Goal: Task Accomplishment & Management: Use online tool/utility

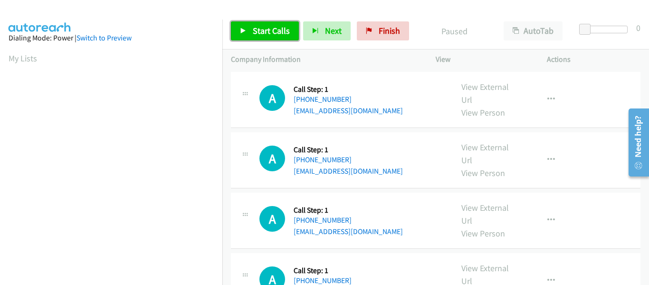
click at [242, 28] on icon at bounding box center [243, 31] width 7 height 7
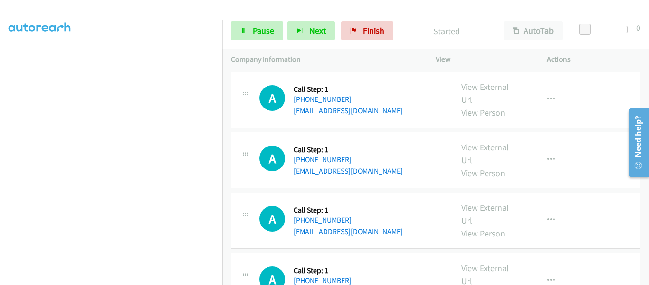
scroll to position [248, 0]
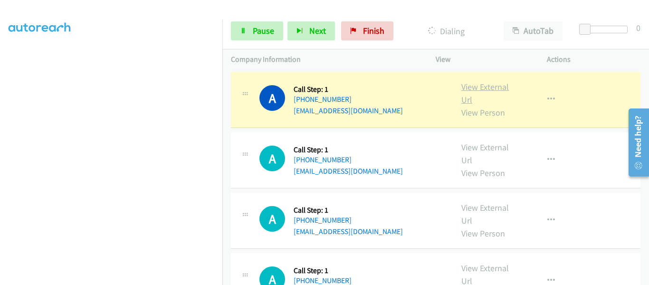
click at [488, 87] on link "View External Url" at bounding box center [485, 93] width 48 height 24
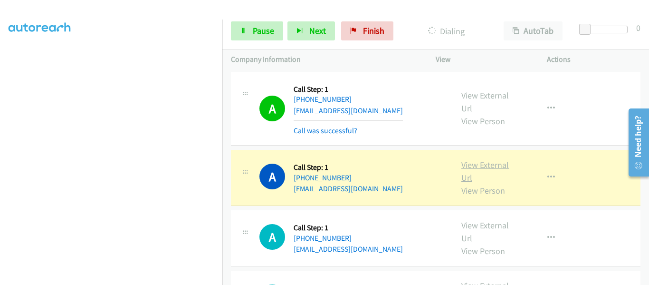
click at [493, 168] on link "View External Url" at bounding box center [485, 171] width 48 height 24
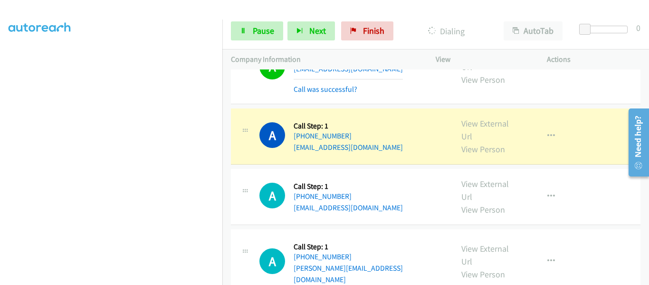
scroll to position [143, 0]
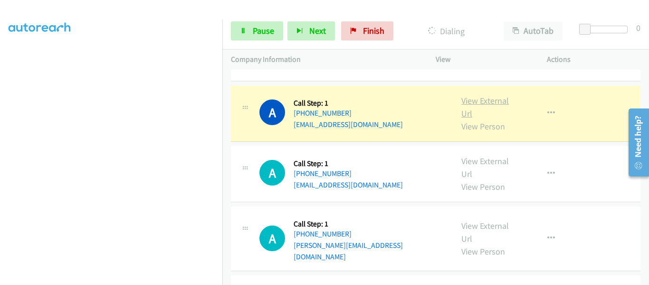
click at [486, 102] on link "View External Url" at bounding box center [485, 107] width 48 height 24
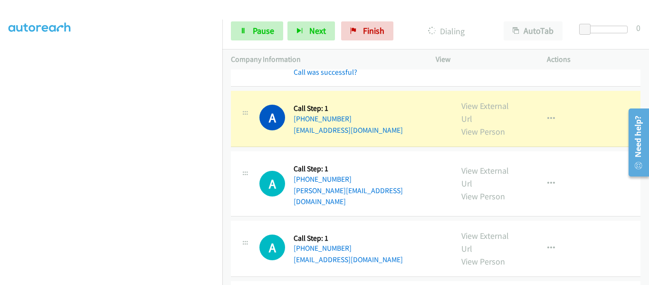
scroll to position [238, 0]
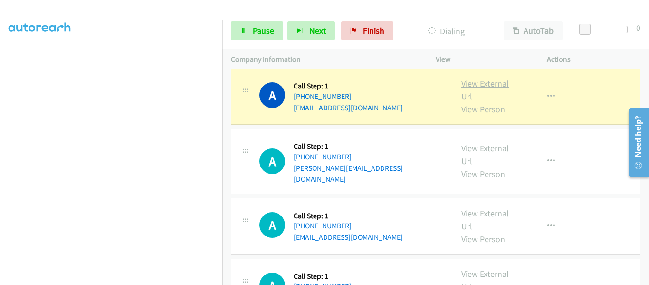
click at [477, 88] on link "View External Url" at bounding box center [485, 90] width 48 height 24
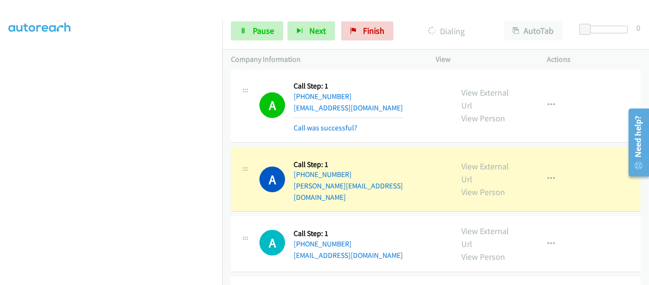
scroll to position [285, 0]
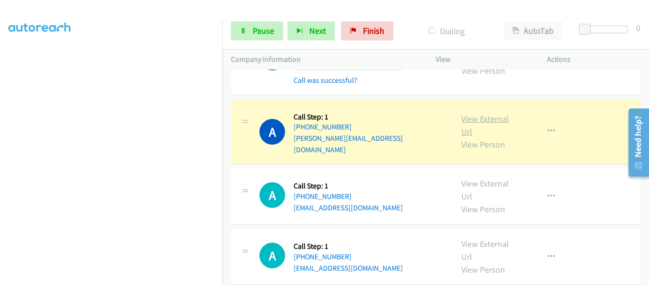
click at [482, 113] on link "View External Url" at bounding box center [485, 125] width 48 height 24
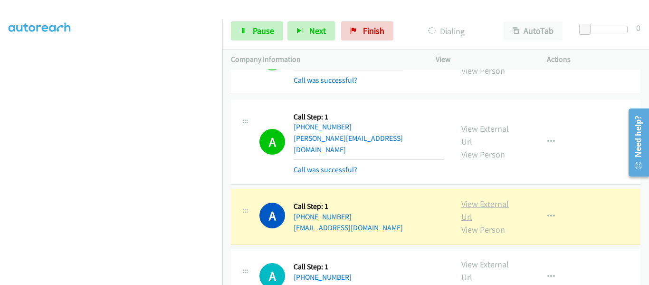
click at [482, 198] on link "View External Url" at bounding box center [485, 210] width 48 height 24
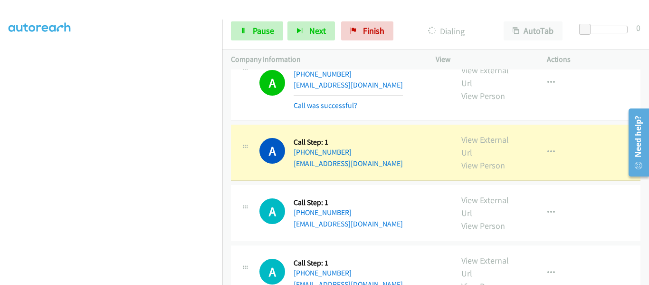
scroll to position [475, 0]
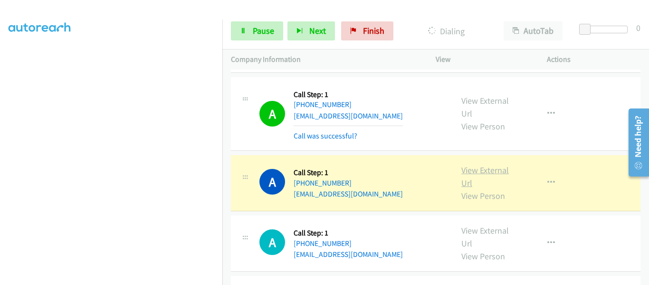
click at [480, 164] on link "View External Url" at bounding box center [485, 176] width 48 height 24
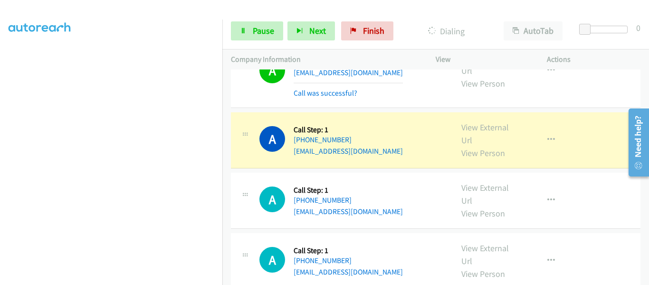
scroll to position [618, 0]
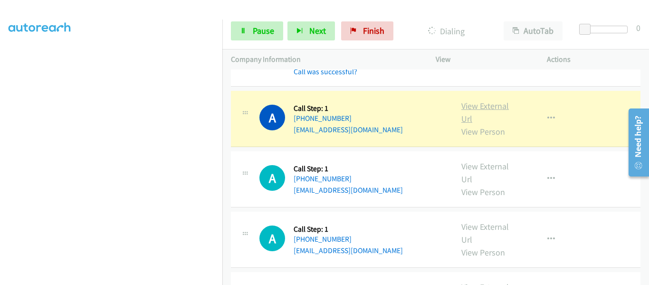
click at [479, 100] on link "View External Url" at bounding box center [485, 112] width 48 height 24
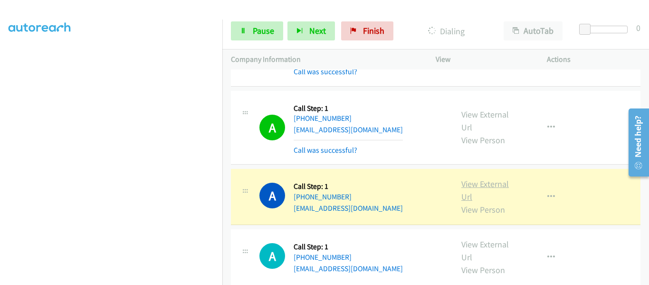
click at [488, 178] on link "View External Url" at bounding box center [485, 190] width 48 height 24
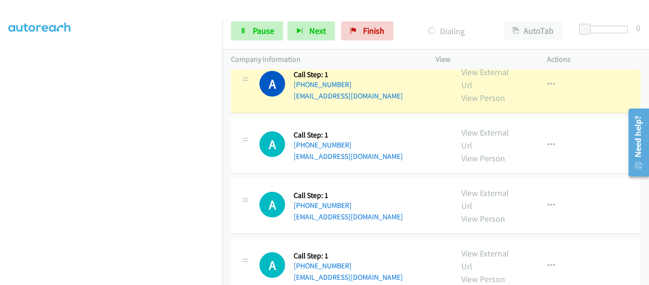
scroll to position [760, 0]
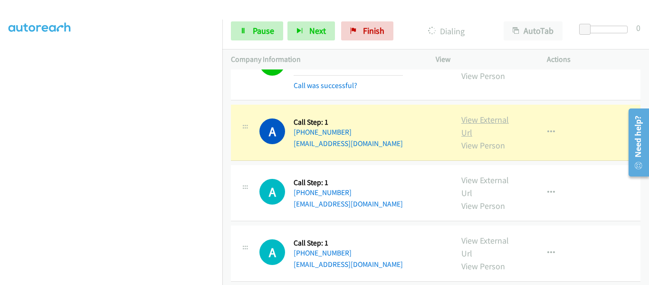
click at [491, 114] on link "View External Url" at bounding box center [485, 126] width 48 height 24
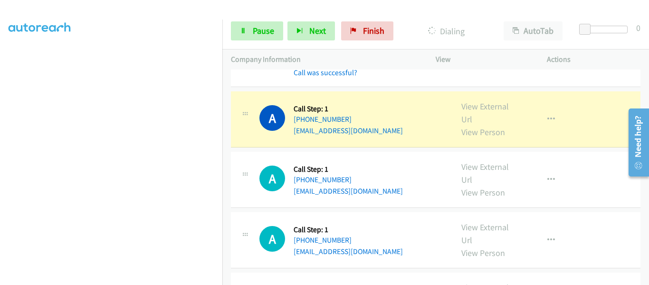
scroll to position [855, 0]
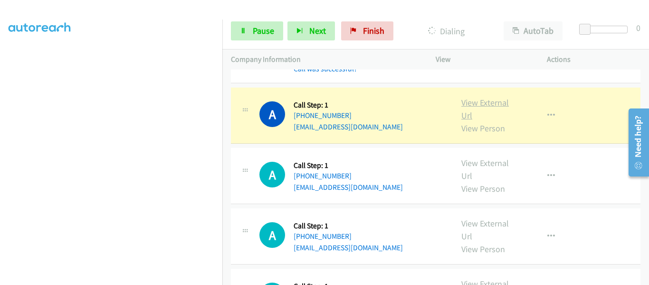
click at [484, 97] on link "View External Url" at bounding box center [485, 109] width 48 height 24
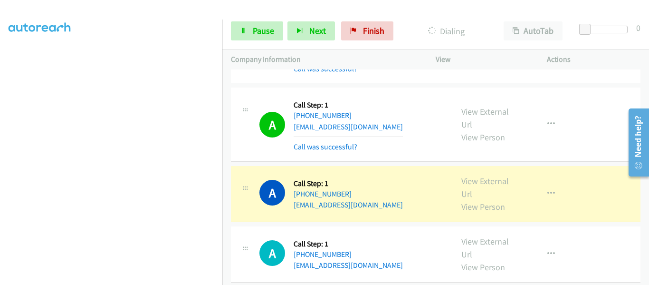
scroll to position [950, 0]
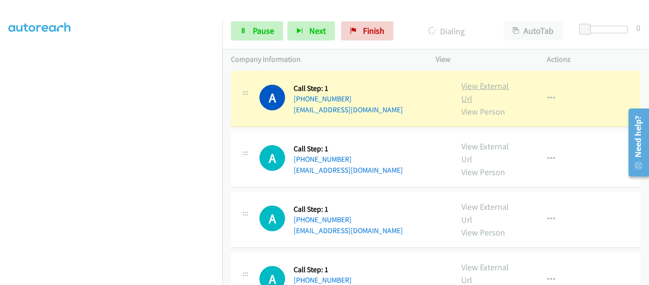
click at [487, 80] on link "View External Url" at bounding box center [485, 92] width 48 height 24
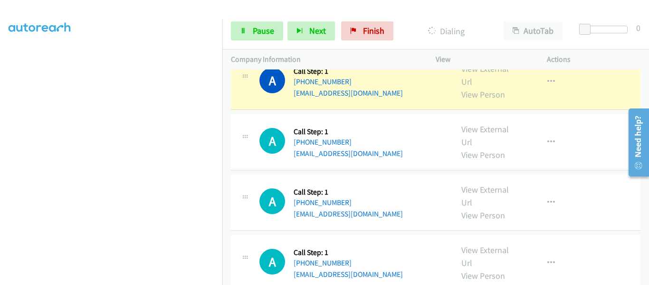
scroll to position [998, 0]
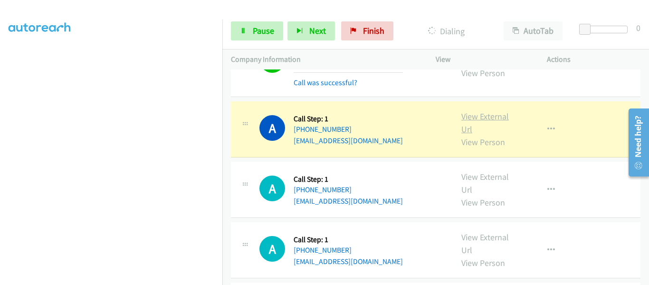
click at [482, 111] on link "View External Url" at bounding box center [485, 123] width 48 height 24
click at [547, 125] on icon "button" at bounding box center [551, 129] width 8 height 8
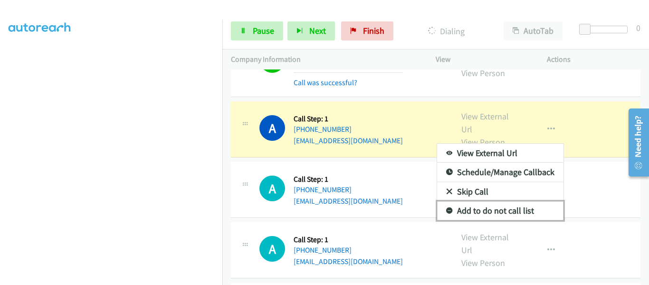
click at [506, 201] on link "Add to do not call list" at bounding box center [500, 210] width 126 height 19
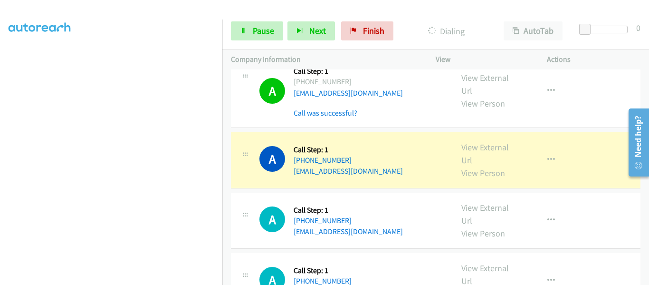
scroll to position [1093, 0]
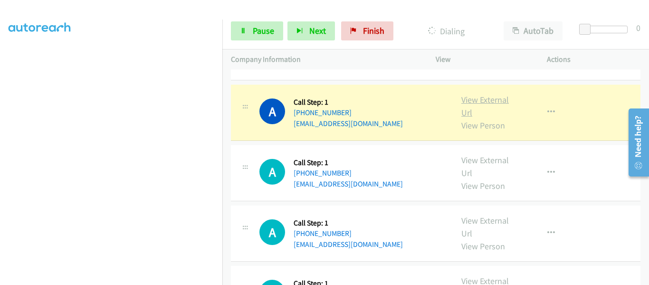
click at [485, 94] on link "View External Url" at bounding box center [485, 106] width 48 height 24
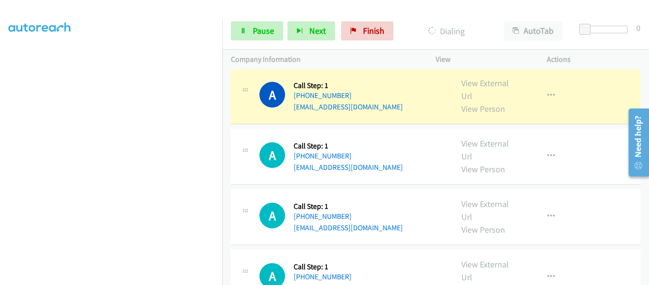
scroll to position [1140, 0]
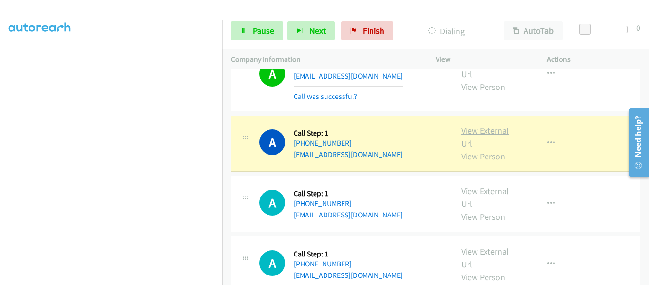
click at [484, 125] on link "View External Url" at bounding box center [485, 137] width 48 height 24
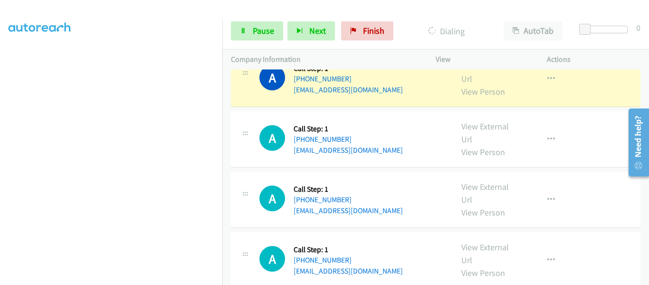
scroll to position [1235, 0]
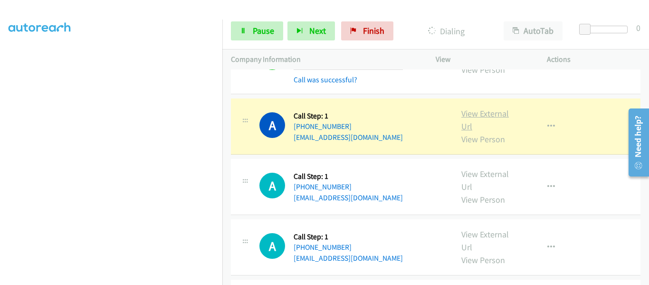
click at [484, 108] on link "View External Url" at bounding box center [485, 120] width 48 height 24
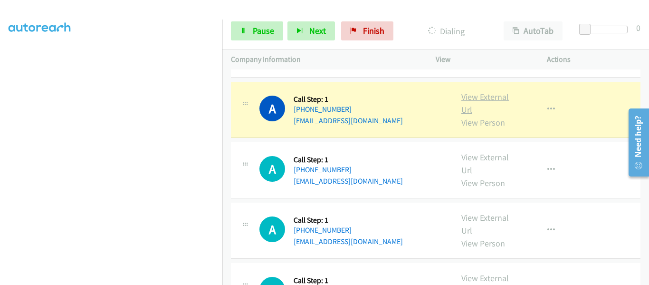
click at [482, 91] on link "View External Url" at bounding box center [485, 103] width 48 height 24
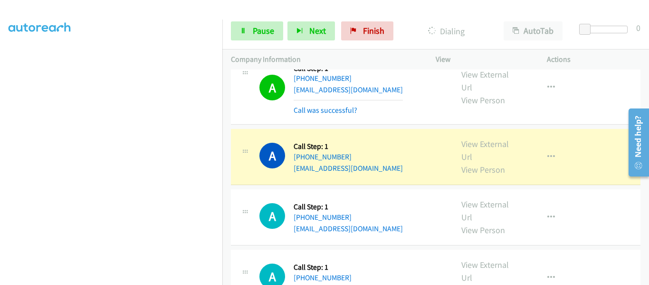
scroll to position [1378, 0]
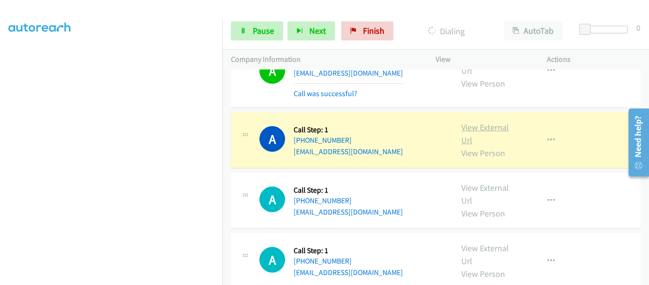
click at [485, 122] on link "View External Url" at bounding box center [485, 134] width 48 height 24
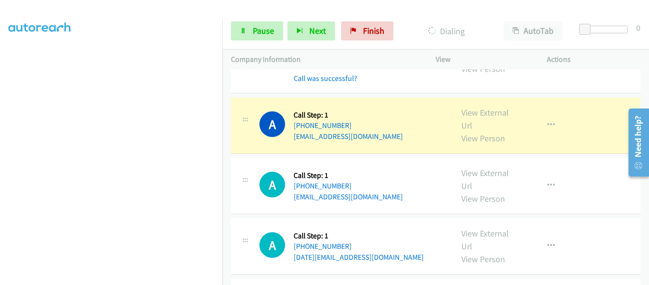
scroll to position [1473, 0]
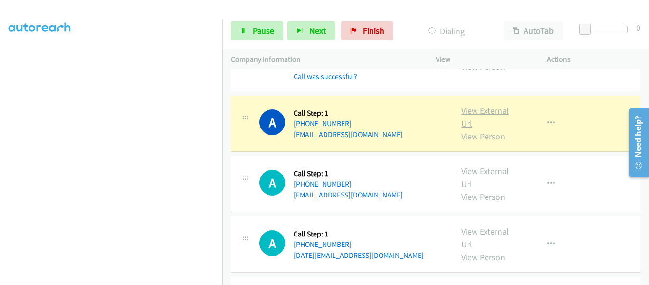
click at [479, 105] on link "View External Url" at bounding box center [485, 117] width 48 height 24
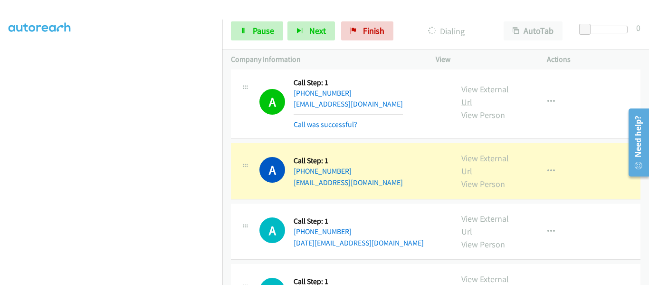
scroll to position [1521, 0]
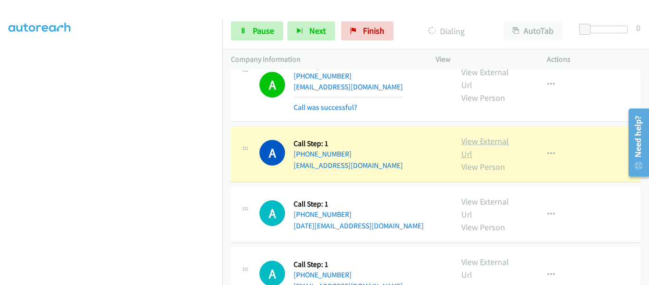
click at [485, 135] on link "View External Url" at bounding box center [485, 147] width 48 height 24
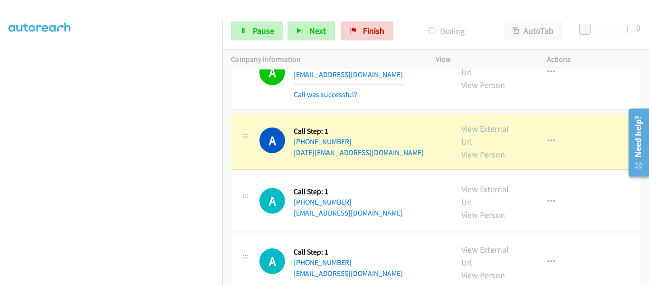
scroll to position [1616, 0]
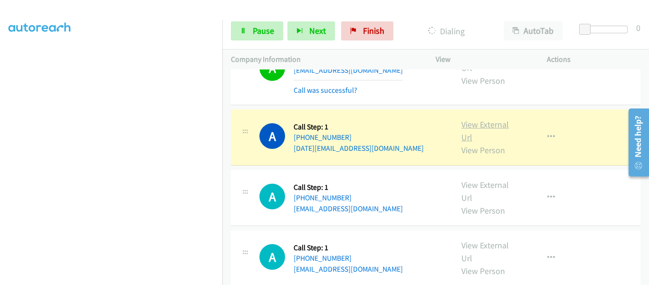
click at [501, 119] on link "View External Url" at bounding box center [485, 131] width 48 height 24
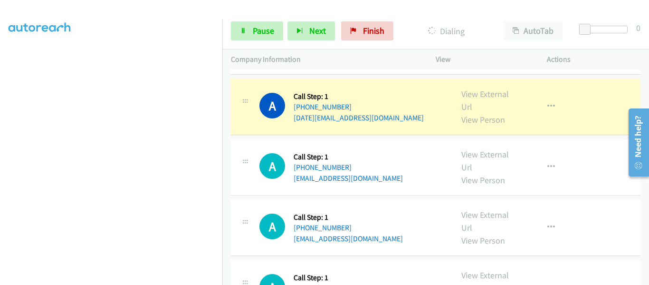
scroll to position [1663, 0]
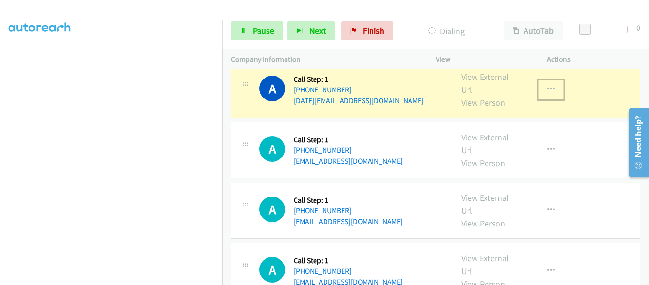
click at [547, 86] on icon "button" at bounding box center [551, 90] width 8 height 8
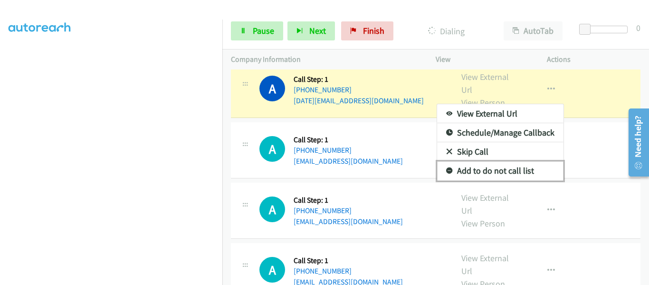
click at [504, 161] on link "Add to do not call list" at bounding box center [500, 170] width 126 height 19
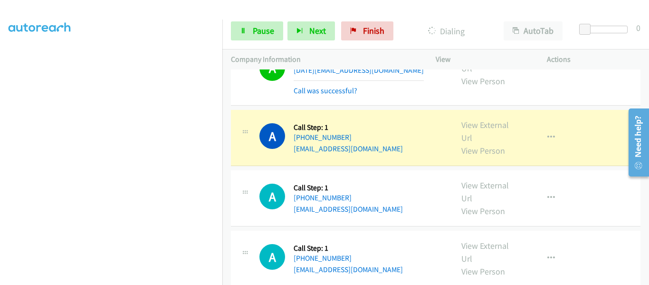
scroll to position [1711, 0]
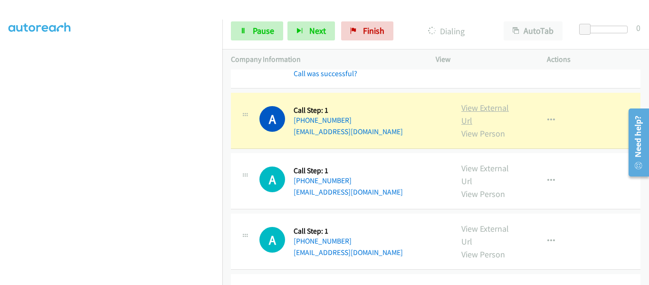
click at [483, 102] on link "View External Url" at bounding box center [485, 114] width 48 height 24
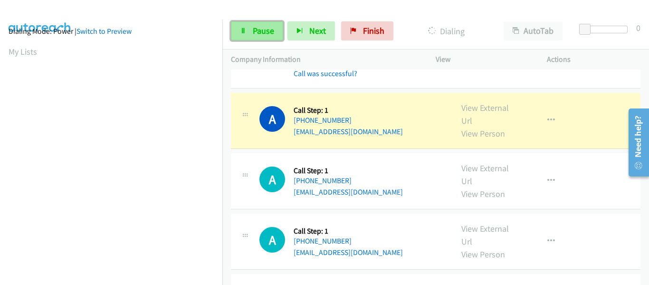
click at [249, 31] on link "Pause" at bounding box center [257, 30] width 52 height 19
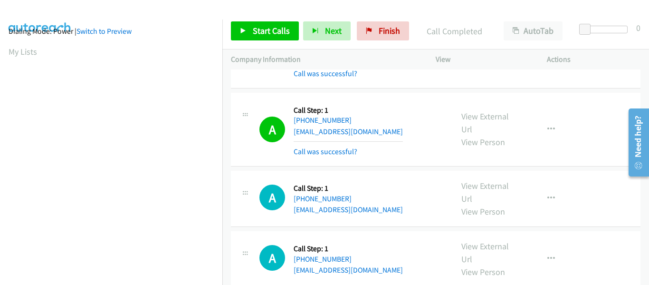
scroll to position [249, 0]
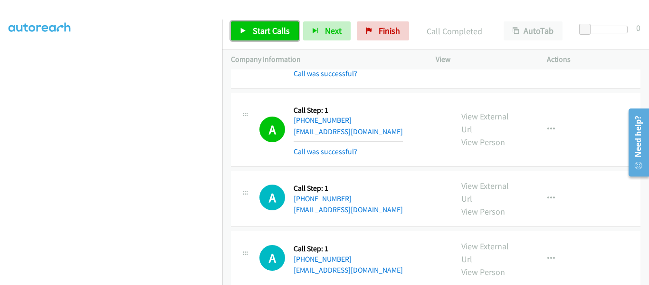
click at [240, 31] on icon at bounding box center [243, 31] width 7 height 7
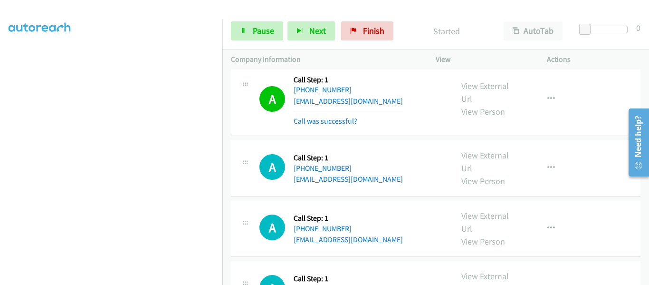
scroll to position [1758, 0]
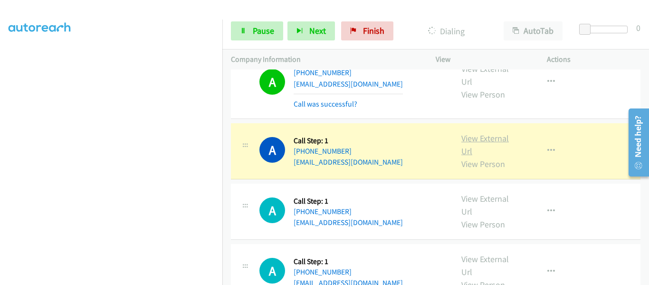
click at [480, 133] on link "View External Url" at bounding box center [485, 145] width 48 height 24
click at [547, 147] on icon "button" at bounding box center [551, 151] width 8 height 8
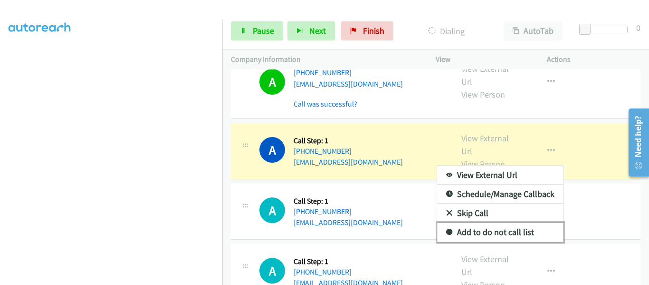
click at [453, 222] on link "Add to do not call list" at bounding box center [500, 231] width 126 height 19
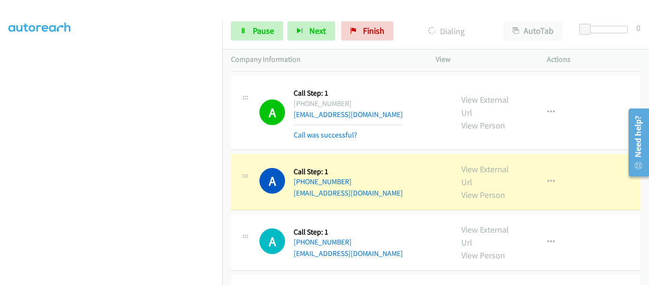
scroll to position [1853, 0]
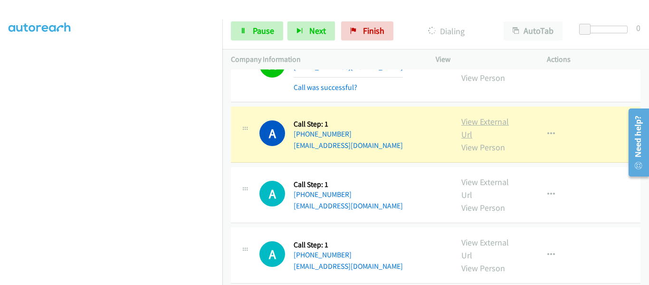
click at [478, 116] on link "View External Url" at bounding box center [485, 128] width 48 height 24
click at [248, 35] on link "Pause" at bounding box center [257, 30] width 52 height 19
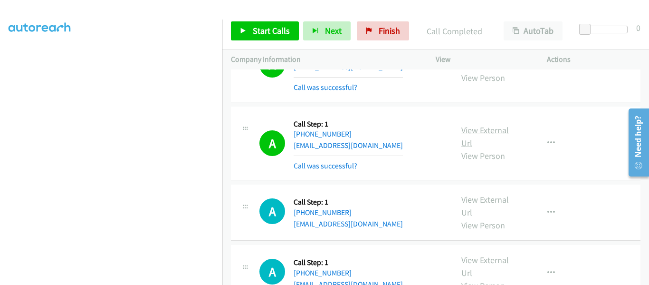
click at [495, 124] on link "View External Url" at bounding box center [485, 136] width 48 height 24
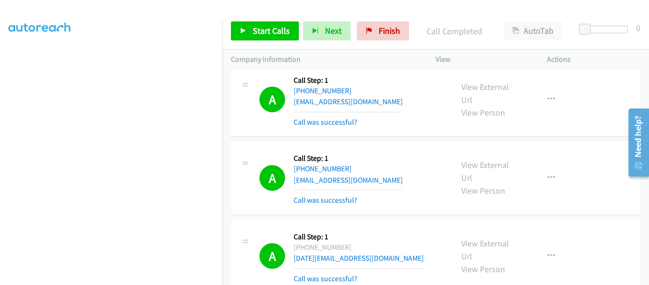
scroll to position [1473, 0]
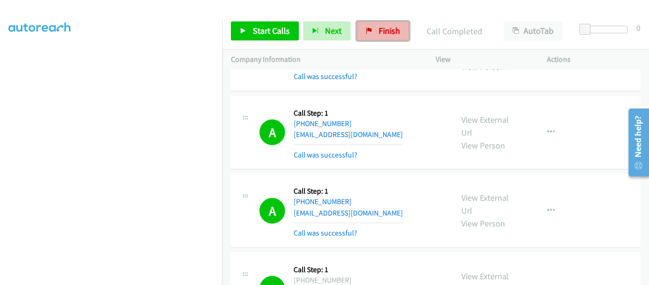
click at [379, 30] on span "Finish" at bounding box center [389, 30] width 21 height 11
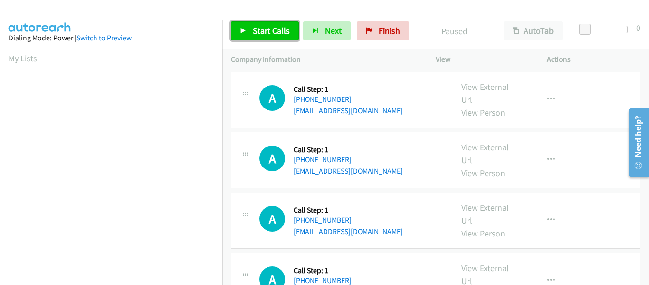
click at [243, 31] on icon at bounding box center [243, 31] width 7 height 7
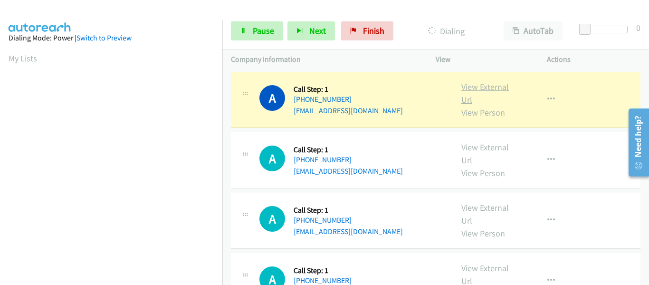
click at [491, 88] on link "View External Url" at bounding box center [485, 93] width 48 height 24
click at [547, 97] on icon "button" at bounding box center [551, 100] width 8 height 8
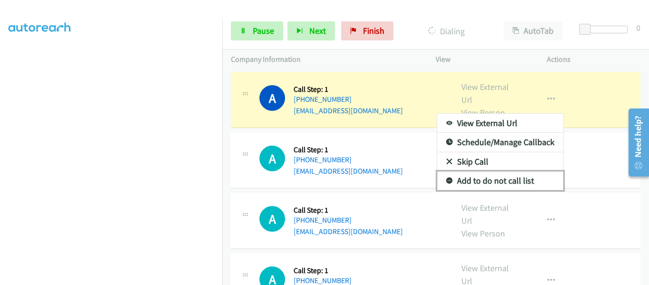
click at [495, 179] on link "Add to do not call list" at bounding box center [500, 180] width 126 height 19
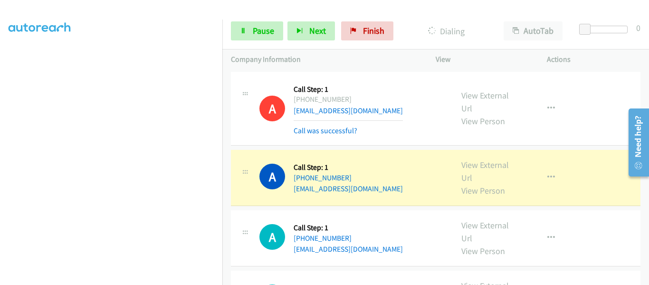
scroll to position [48, 0]
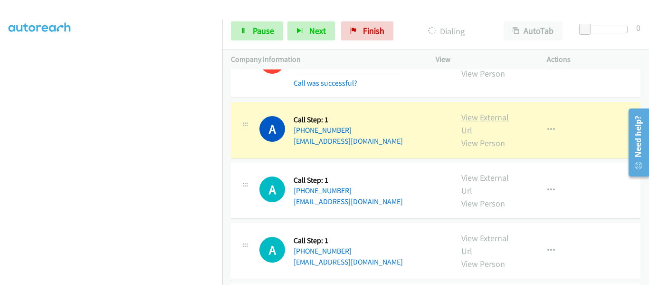
click at [490, 120] on link "View External Url" at bounding box center [485, 124] width 48 height 24
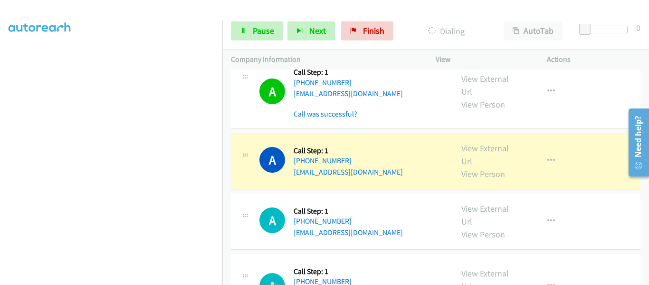
scroll to position [143, 0]
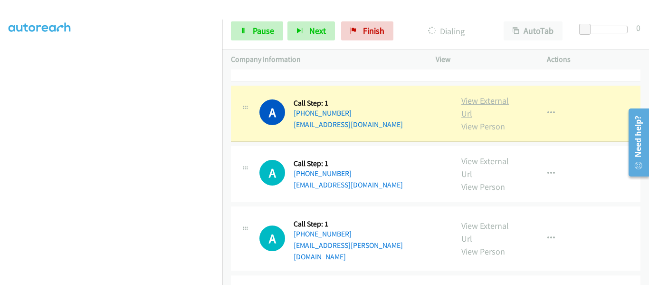
click at [477, 103] on link "View External Url" at bounding box center [485, 107] width 48 height 24
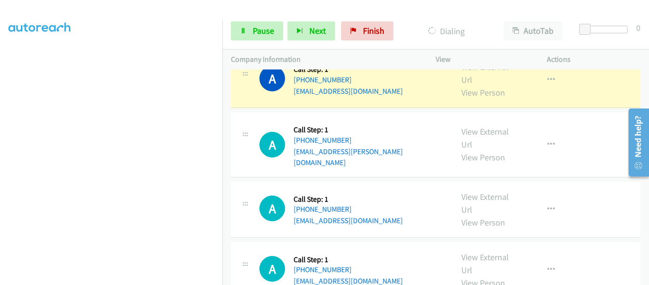
scroll to position [238, 0]
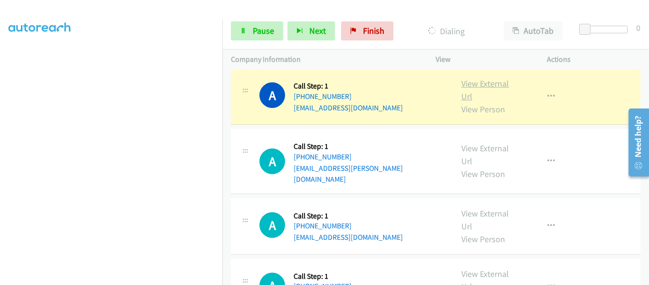
click at [493, 84] on link "View External Url" at bounding box center [485, 90] width 48 height 24
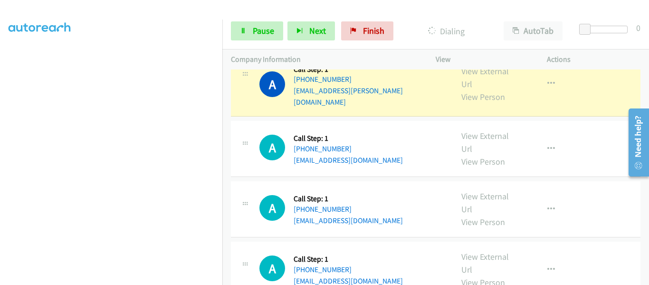
scroll to position [285, 0]
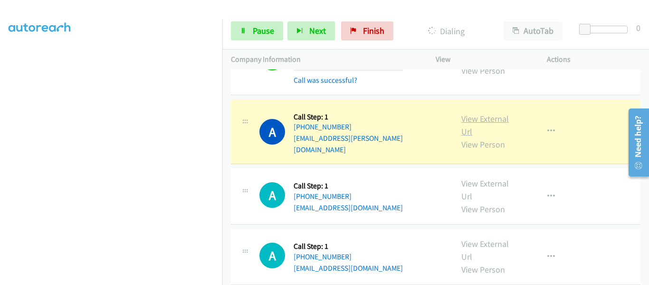
click at [488, 116] on link "View External Url" at bounding box center [485, 125] width 48 height 24
click at [547, 128] on icon "button" at bounding box center [551, 131] width 8 height 8
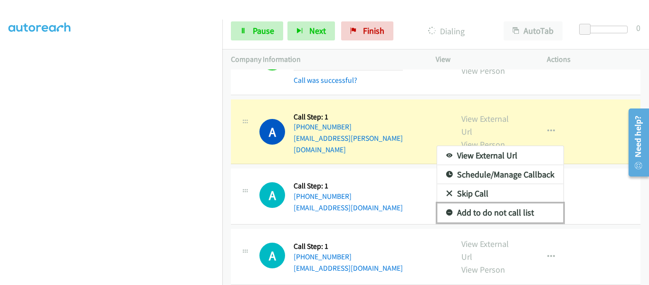
click at [518, 208] on link "Add to do not call list" at bounding box center [500, 212] width 126 height 19
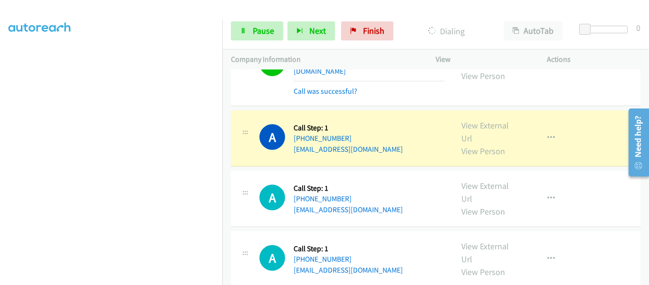
scroll to position [380, 0]
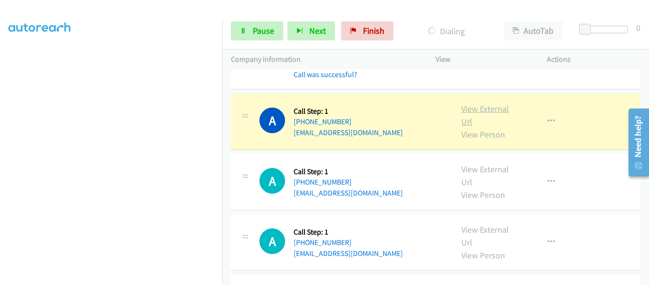
click at [487, 103] on link "View External Url" at bounding box center [485, 115] width 48 height 24
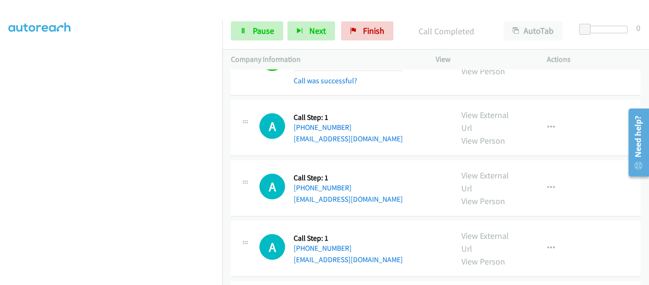
scroll to position [475, 0]
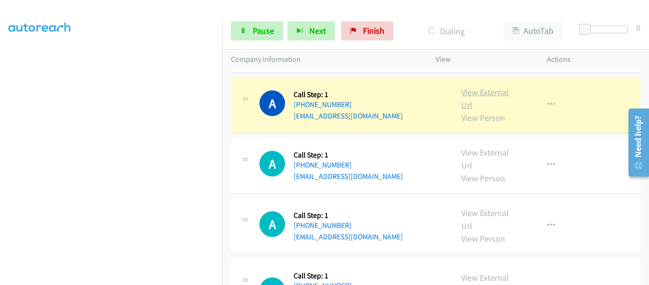
click at [477, 86] on link "View External Url" at bounding box center [485, 98] width 48 height 24
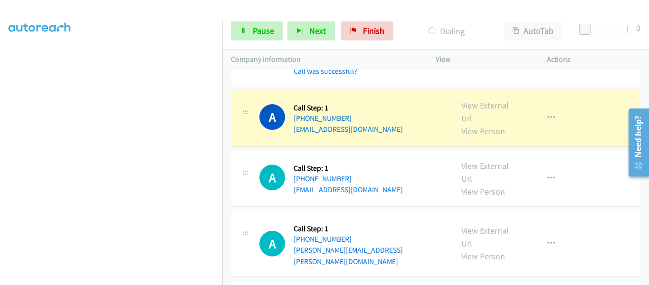
scroll to position [523, 0]
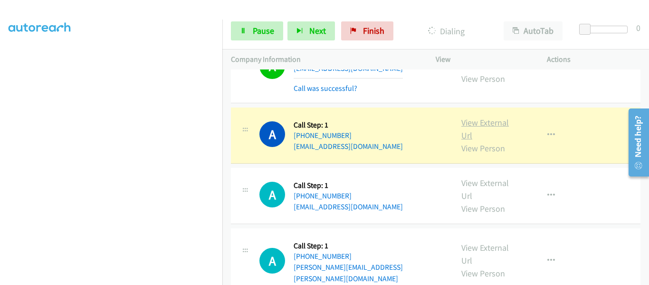
click at [491, 117] on link "View External Url" at bounding box center [485, 129] width 48 height 24
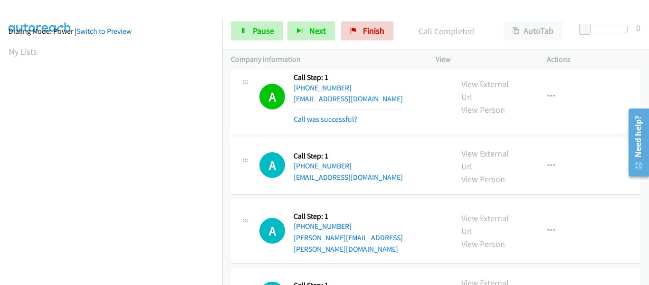
scroll to position [249, 0]
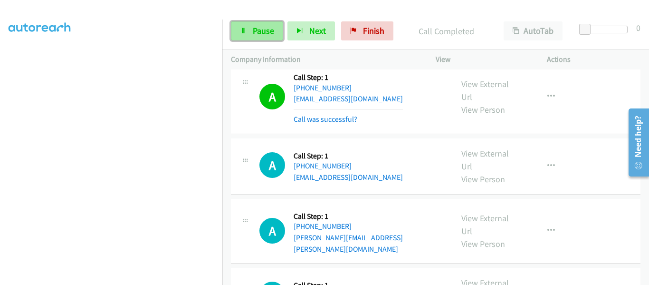
click at [249, 29] on link "Pause" at bounding box center [257, 30] width 52 height 19
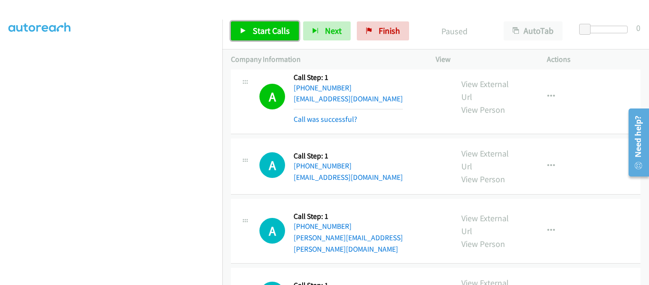
click at [246, 29] on icon at bounding box center [243, 31] width 7 height 7
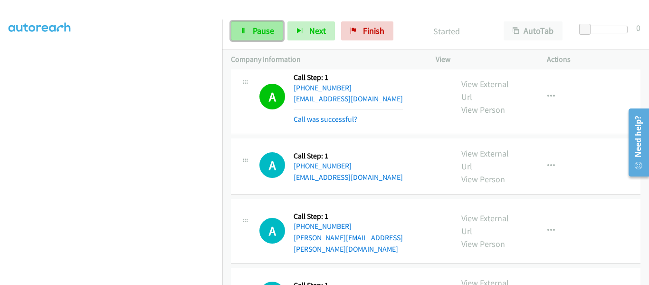
click at [240, 32] on icon at bounding box center [243, 31] width 7 height 7
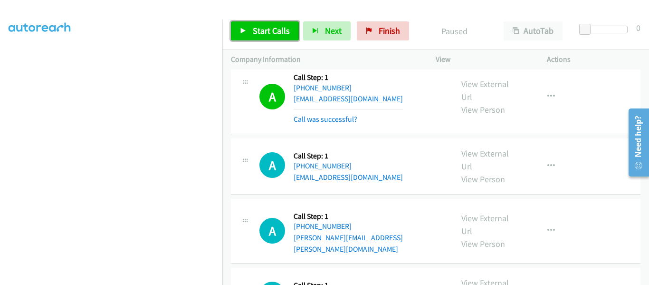
click at [240, 32] on icon at bounding box center [243, 31] width 7 height 7
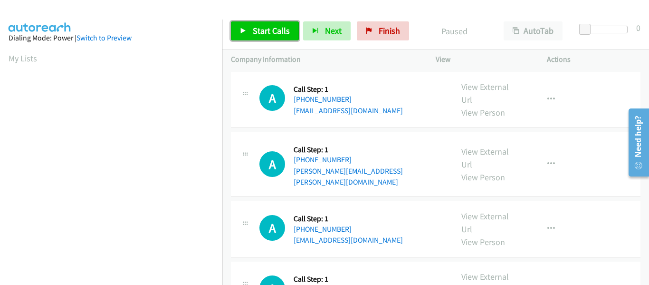
click at [239, 29] on link "Start Calls" at bounding box center [265, 30] width 68 height 19
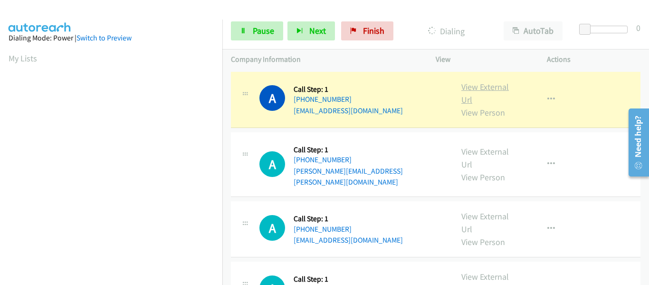
click at [481, 86] on link "View External Url" at bounding box center [485, 93] width 48 height 24
click at [548, 97] on icon "button" at bounding box center [551, 100] width 8 height 8
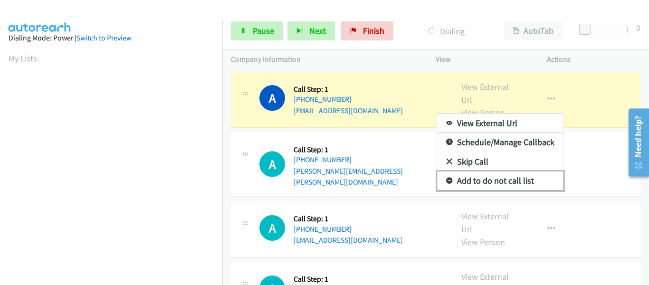
click at [496, 180] on link "Add to do not call list" at bounding box center [500, 180] width 126 height 19
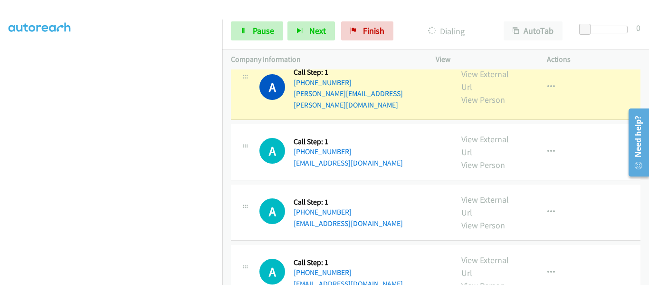
scroll to position [48, 0]
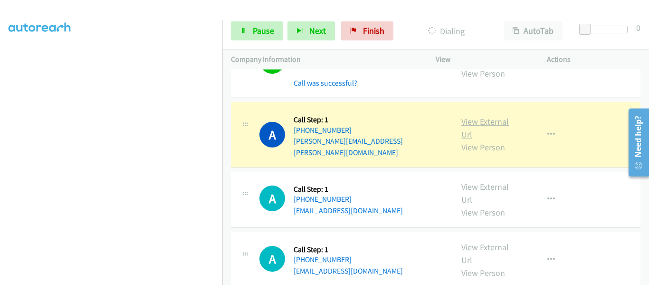
click at [473, 119] on link "View External Url" at bounding box center [485, 128] width 48 height 24
click at [550, 131] on button "button" at bounding box center [551, 134] width 26 height 19
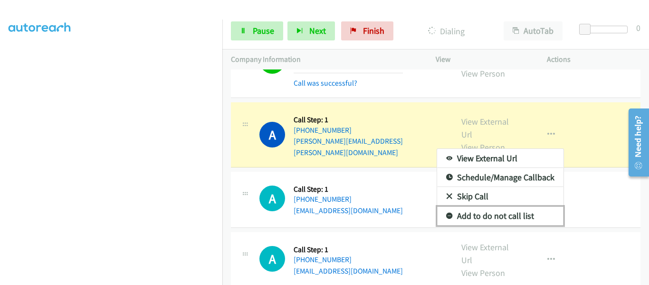
click at [496, 214] on link "Add to do not call list" at bounding box center [500, 215] width 126 height 19
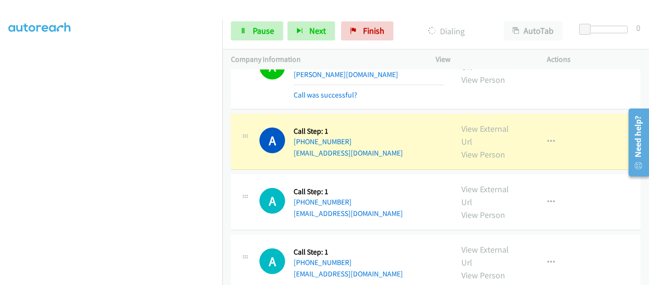
scroll to position [143, 0]
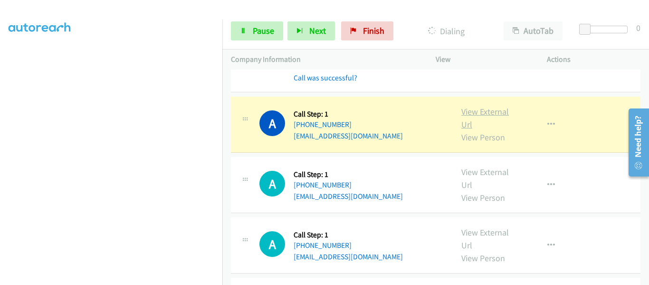
click at [481, 106] on link "View External Url" at bounding box center [485, 118] width 48 height 24
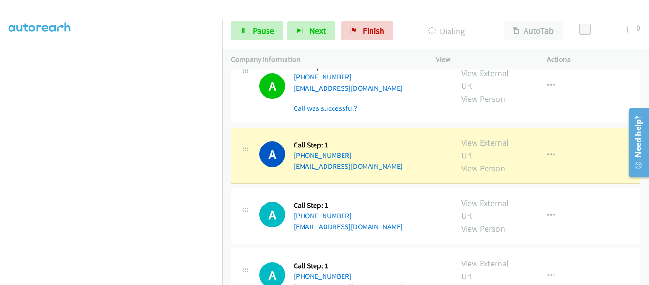
scroll to position [238, 0]
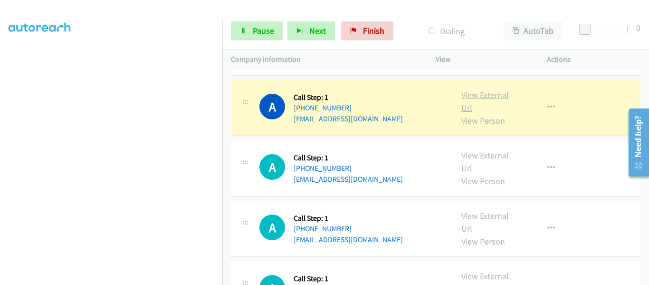
click at [478, 89] on link "View External Url" at bounding box center [485, 101] width 48 height 24
click at [548, 104] on icon "button" at bounding box center [551, 108] width 8 height 8
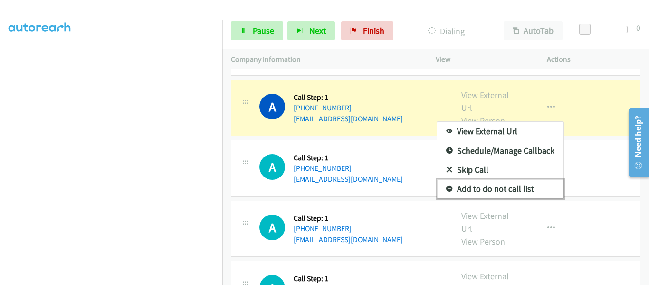
click at [501, 179] on link "Add to do not call list" at bounding box center [500, 188] width 126 height 19
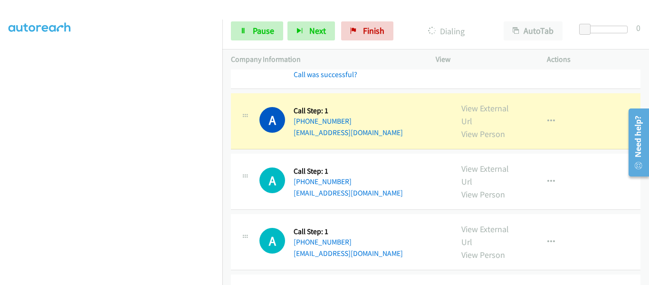
scroll to position [285, 0]
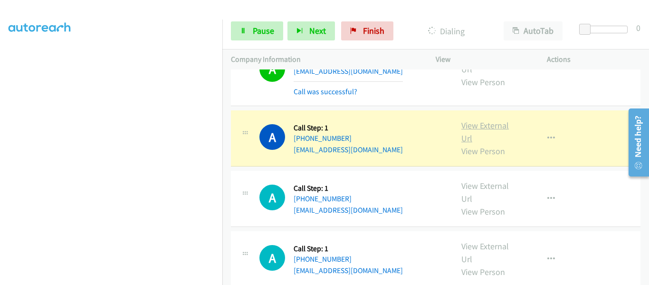
click at [480, 120] on link "View External Url" at bounding box center [485, 132] width 48 height 24
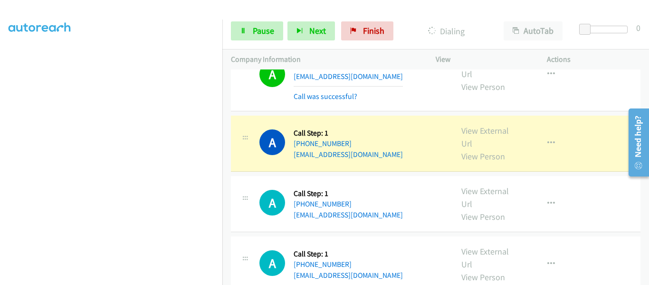
scroll to position [380, 0]
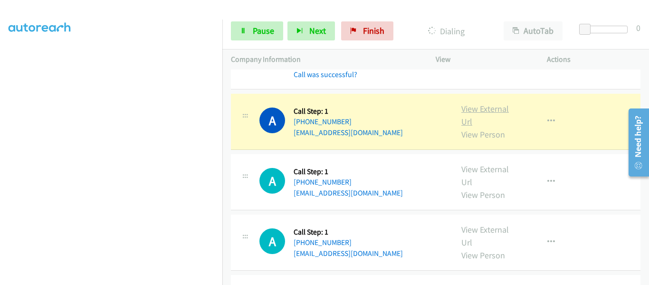
click at [488, 103] on link "View External Url" at bounding box center [485, 115] width 48 height 24
click at [257, 34] on span "Pause" at bounding box center [263, 30] width 21 height 11
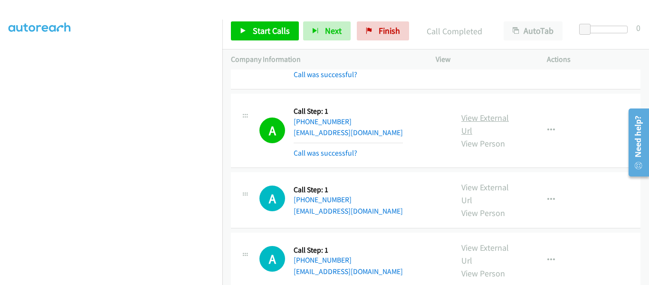
click at [486, 112] on link "View External Url" at bounding box center [485, 124] width 48 height 24
click at [239, 29] on link "Start Calls" at bounding box center [265, 30] width 68 height 19
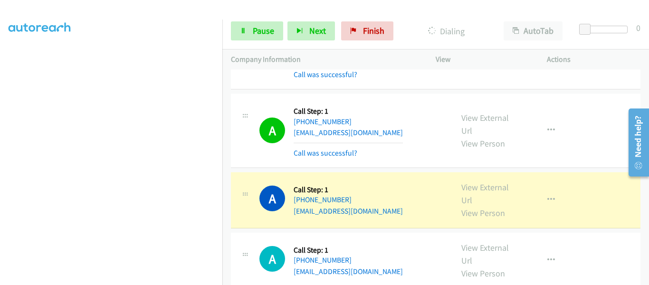
scroll to position [428, 0]
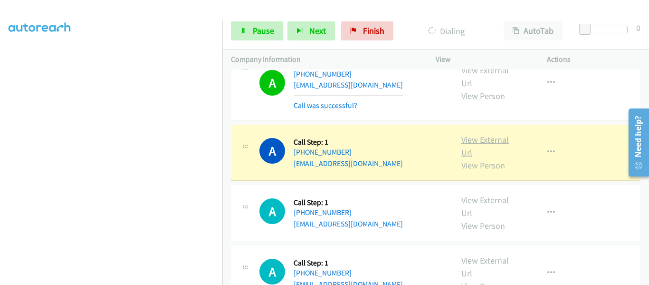
click at [494, 134] on link "View External Url" at bounding box center [485, 146] width 48 height 24
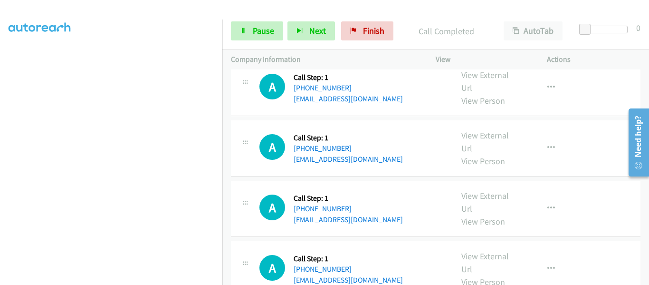
scroll to position [523, 0]
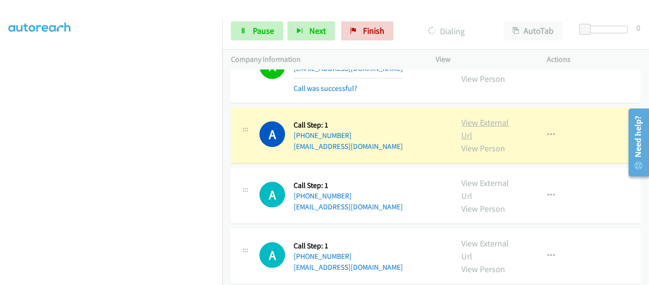
click at [492, 117] on link "View External Url" at bounding box center [485, 129] width 48 height 24
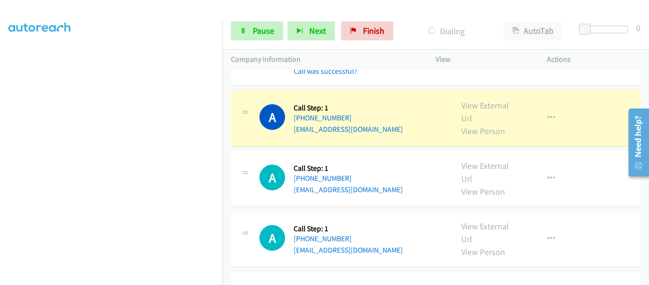
scroll to position [618, 0]
click at [481, 100] on link "View External Url" at bounding box center [485, 112] width 48 height 24
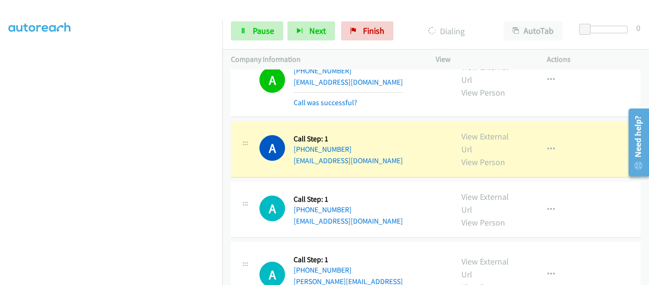
scroll to position [713, 0]
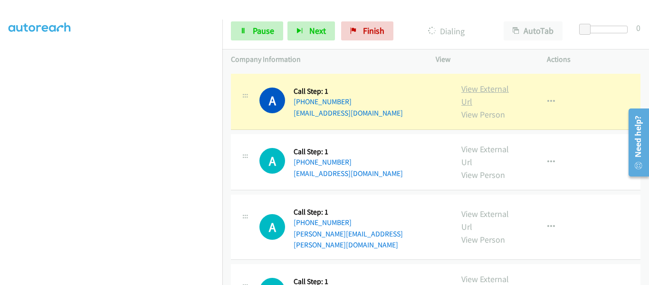
click at [495, 83] on link "View External Url" at bounding box center [485, 95] width 48 height 24
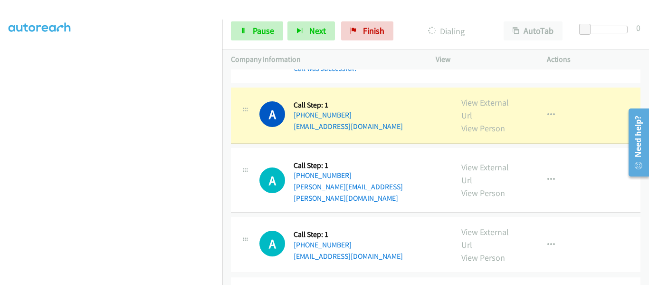
scroll to position [760, 0]
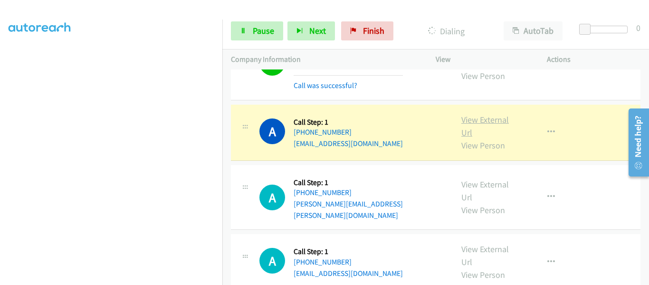
click at [478, 114] on link "View External Url" at bounding box center [485, 126] width 48 height 24
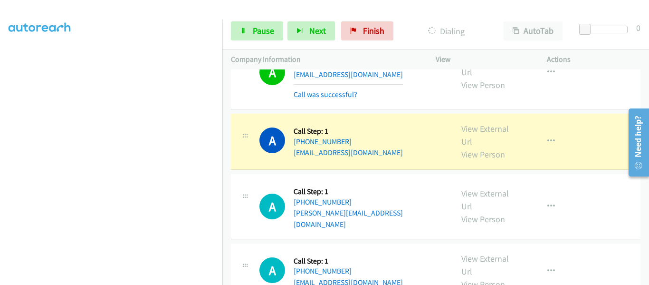
scroll to position [998, 0]
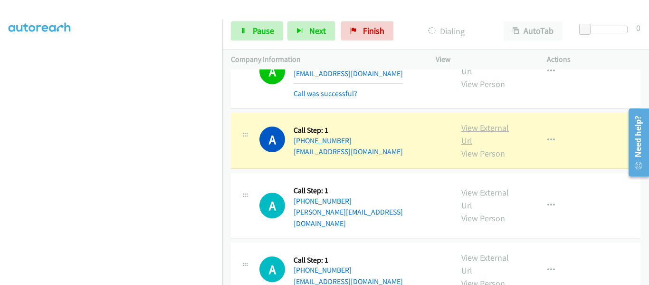
click at [487, 122] on link "View External Url" at bounding box center [485, 134] width 48 height 24
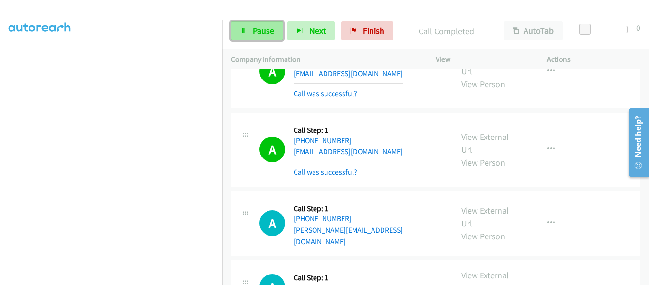
click at [249, 29] on link "Pause" at bounding box center [257, 30] width 52 height 19
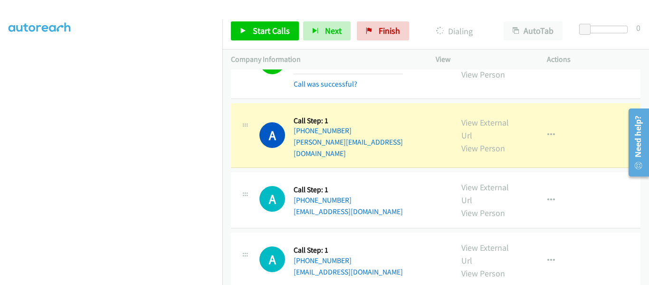
scroll to position [1093, 0]
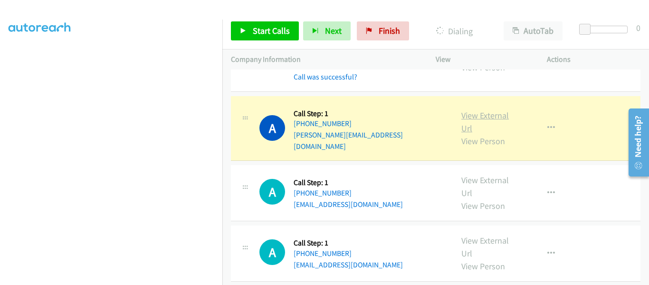
click at [486, 110] on link "View External Url" at bounding box center [485, 122] width 48 height 24
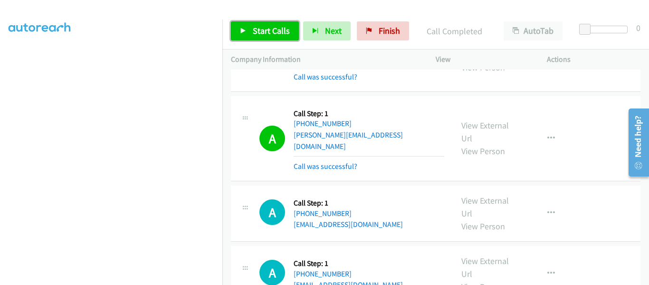
click at [246, 32] on icon at bounding box center [243, 31] width 7 height 7
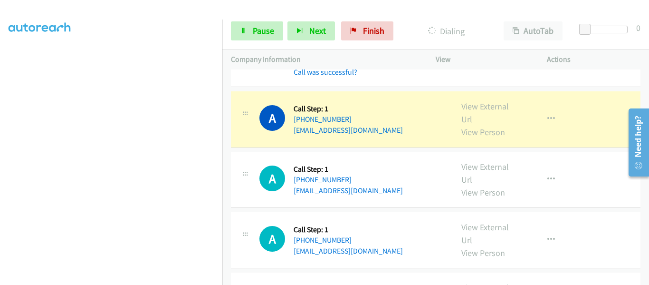
scroll to position [1188, 0]
click at [491, 100] on link "View External Url" at bounding box center [485, 112] width 48 height 24
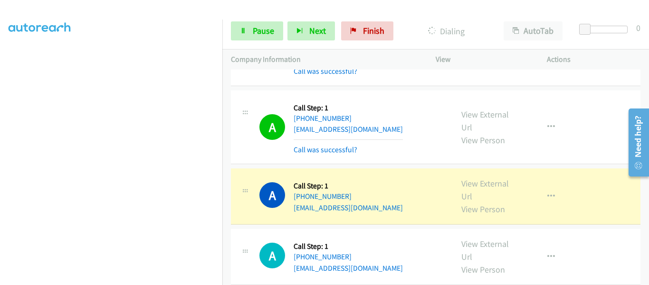
scroll to position [1235, 0]
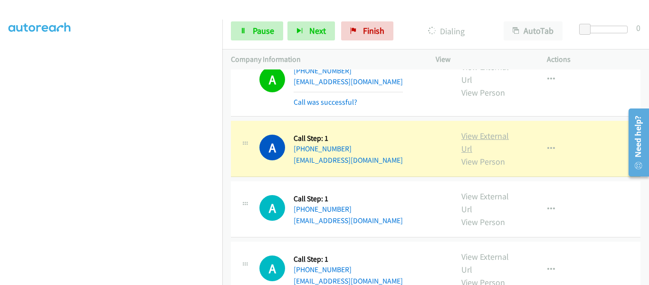
click at [483, 130] on link "View External Url" at bounding box center [485, 142] width 48 height 24
click at [547, 145] on icon "button" at bounding box center [551, 149] width 8 height 8
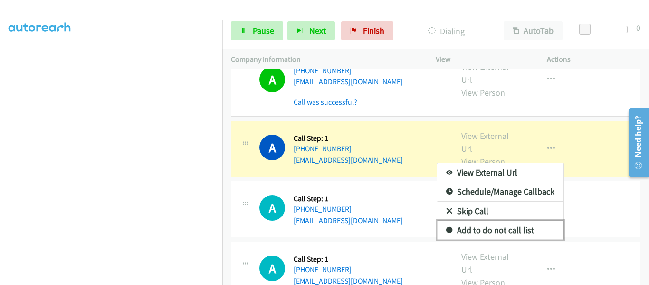
click at [511, 220] on link "Add to do not call list" at bounding box center [500, 229] width 126 height 19
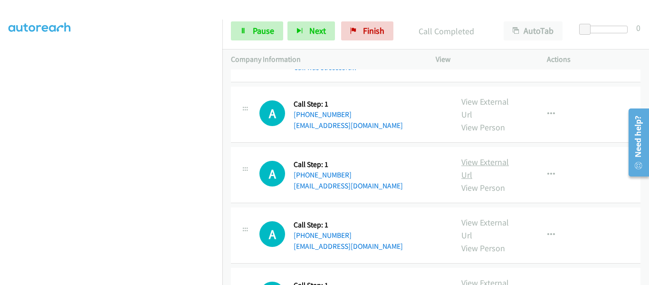
scroll to position [1301, 0]
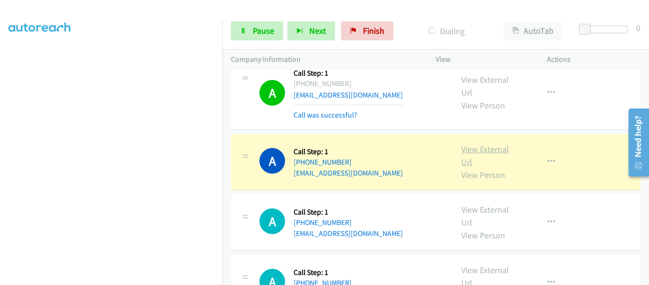
click at [483, 144] on link "View External Url" at bounding box center [485, 156] width 48 height 24
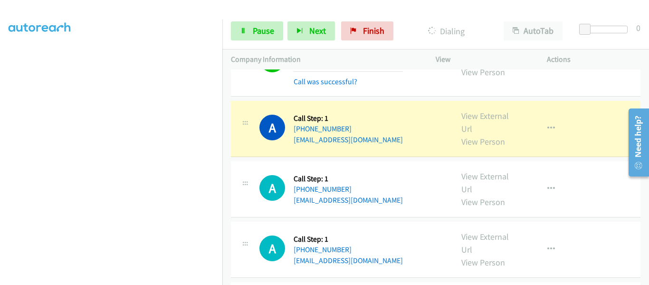
scroll to position [1491, 0]
click at [490, 110] on link "View External Url" at bounding box center [485, 122] width 48 height 24
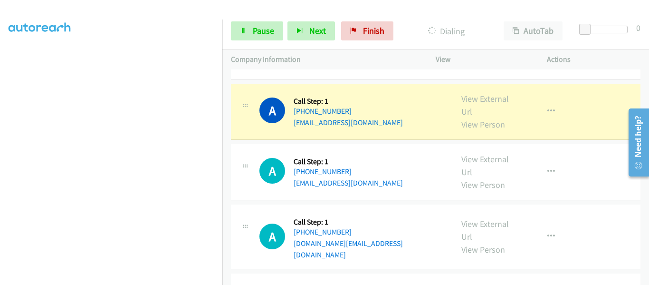
scroll to position [1538, 0]
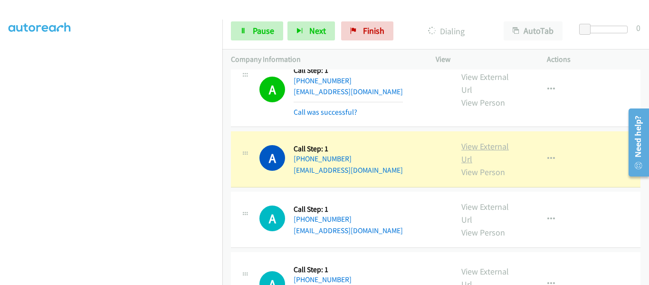
click at [487, 141] on link "View External Url" at bounding box center [485, 153] width 48 height 24
click at [547, 155] on icon "button" at bounding box center [551, 159] width 8 height 8
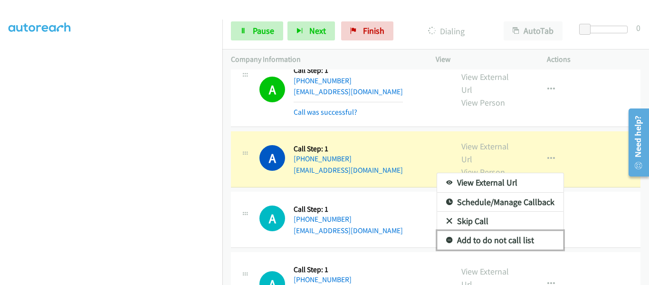
click at [511, 230] on link "Add to do not call list" at bounding box center [500, 239] width 126 height 19
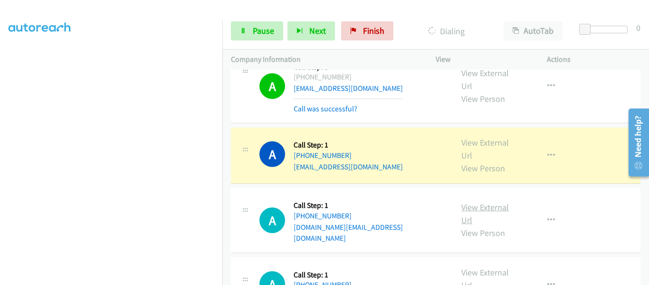
scroll to position [1603, 0]
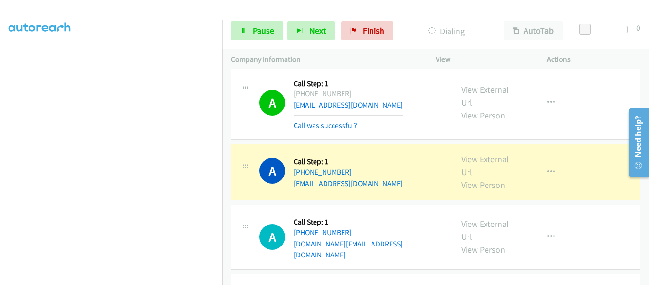
click at [490, 153] on link "View External Url" at bounding box center [485, 165] width 48 height 24
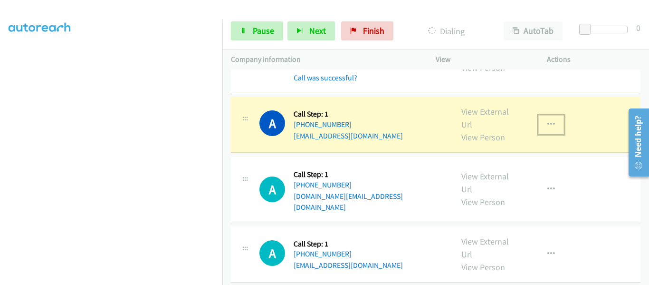
click at [549, 121] on icon "button" at bounding box center [551, 125] width 8 height 8
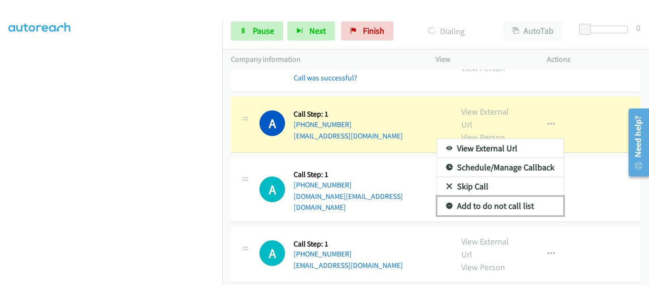
click at [522, 196] on link "Add to do not call list" at bounding box center [500, 205] width 126 height 19
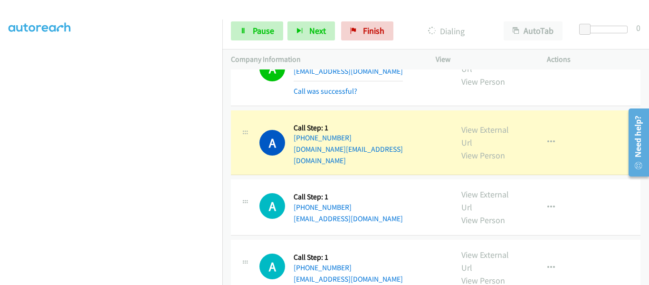
scroll to position [1698, 0]
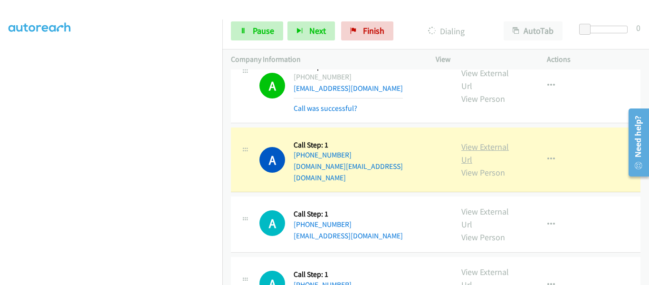
click at [479, 141] on link "View External Url" at bounding box center [485, 153] width 48 height 24
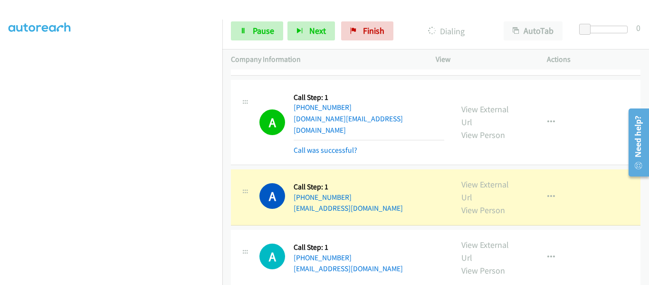
scroll to position [1793, 0]
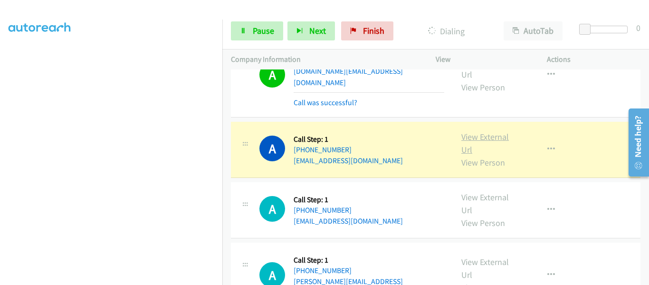
click at [488, 131] on link "View External Url" at bounding box center [485, 143] width 48 height 24
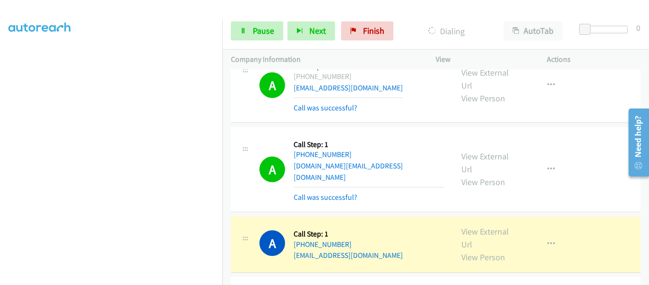
scroll to position [1698, 0]
click at [548, 166] on icon "button" at bounding box center [551, 170] width 8 height 8
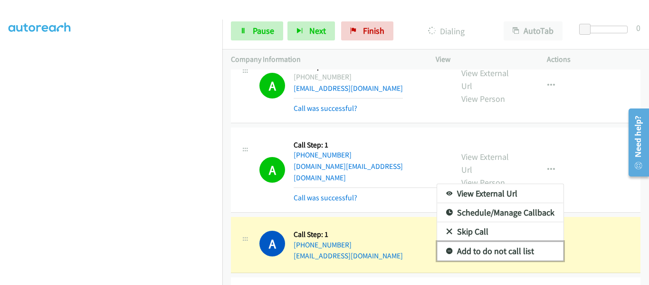
click at [515, 241] on link "Add to do not call list" at bounding box center [500, 250] width 126 height 19
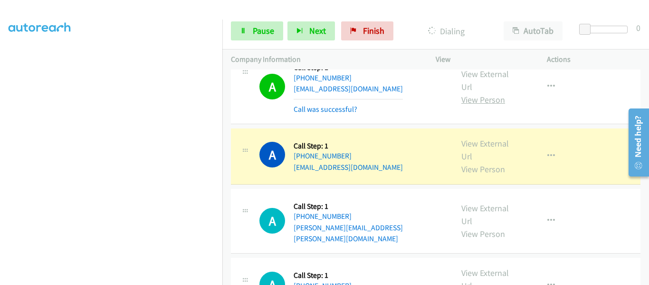
scroll to position [1888, 0]
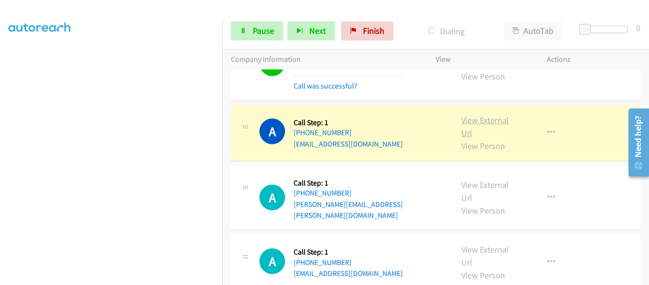
click at [487, 115] on link "View External Url" at bounding box center [485, 127] width 48 height 24
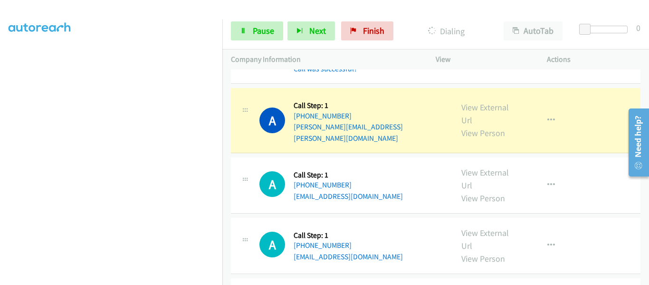
scroll to position [1936, 0]
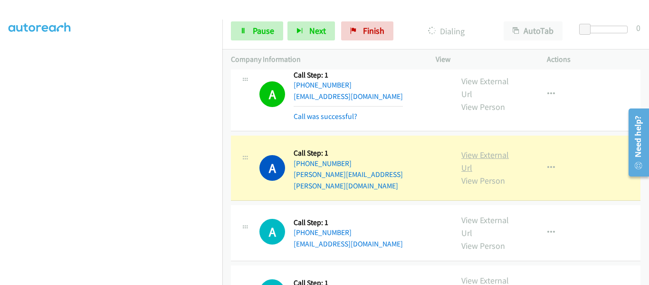
click at [483, 149] on link "View External Url" at bounding box center [485, 161] width 48 height 24
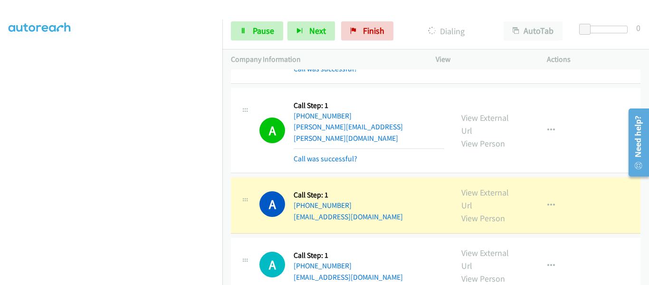
scroll to position [2031, 0]
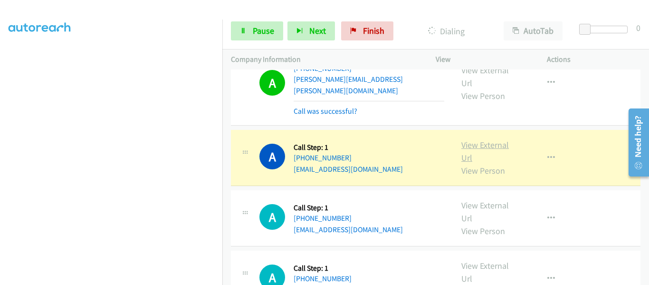
click at [482, 139] on link "View External Url" at bounding box center [485, 151] width 48 height 24
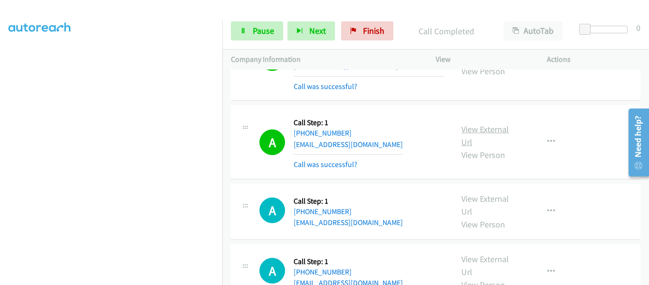
scroll to position [2078, 0]
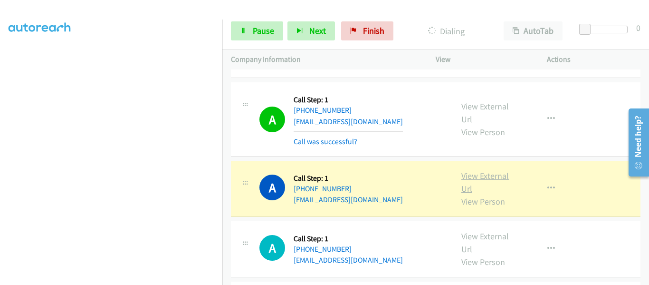
click at [473, 170] on link "View External Url" at bounding box center [485, 182] width 48 height 24
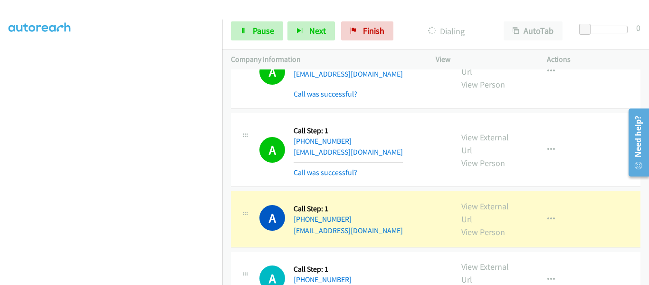
scroll to position [2173, 0]
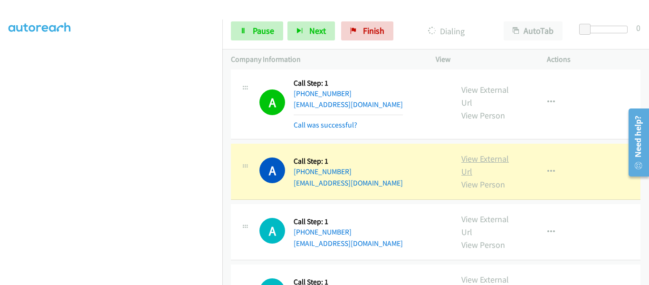
click at [481, 153] on link "View External Url" at bounding box center [485, 165] width 48 height 24
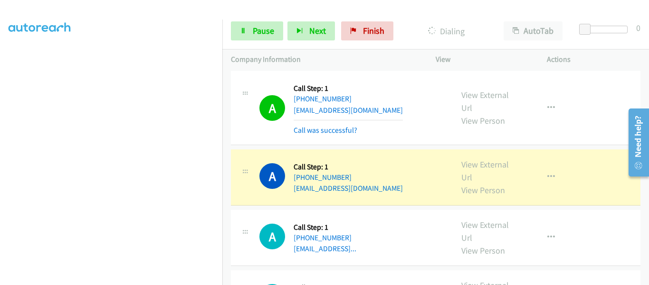
scroll to position [2269, 0]
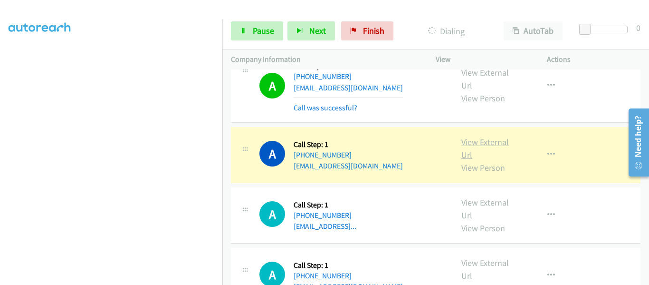
click at [474, 136] on link "View External Url" at bounding box center [485, 148] width 48 height 24
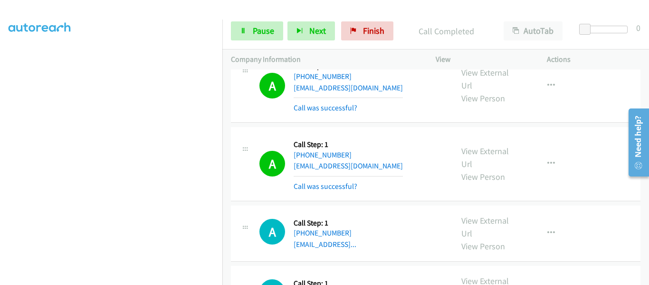
scroll to position [2316, 0]
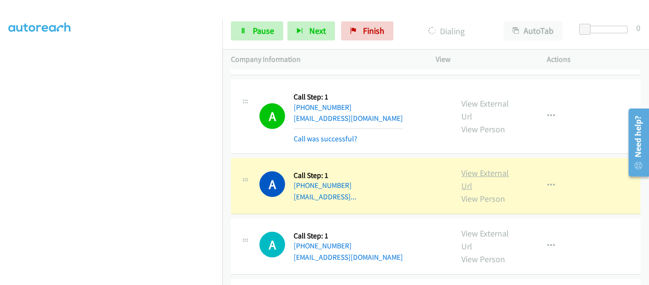
click at [479, 167] on link "View External Url" at bounding box center [485, 179] width 48 height 24
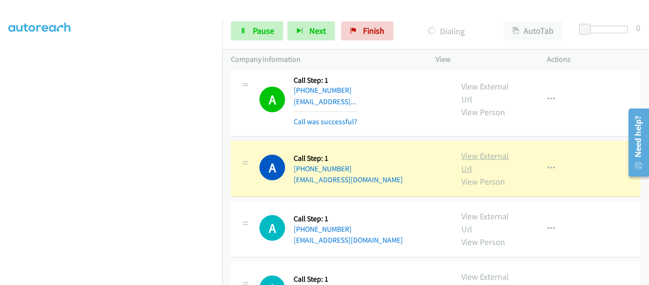
click at [483, 150] on link "View External Url" at bounding box center [485, 162] width 48 height 24
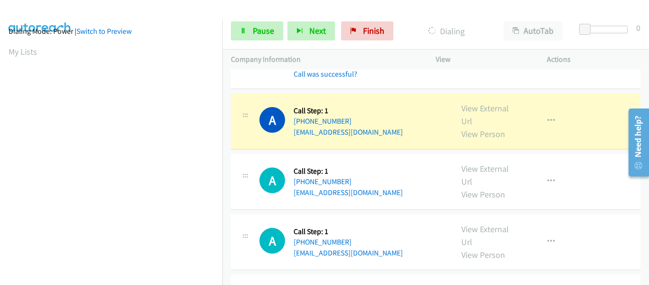
scroll to position [249, 0]
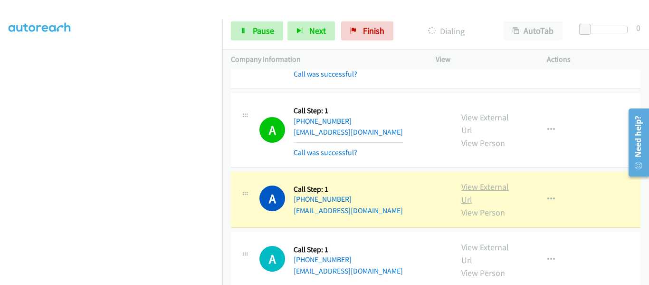
click at [483, 181] on link "View External Url" at bounding box center [485, 193] width 48 height 24
click at [547, 195] on icon "button" at bounding box center [551, 199] width 8 height 8
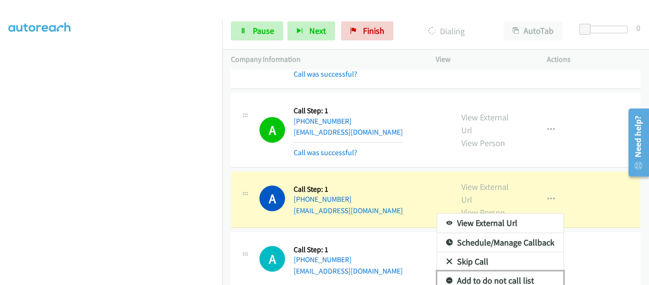
click at [517, 271] on link "Add to do not call list" at bounding box center [500, 280] width 126 height 19
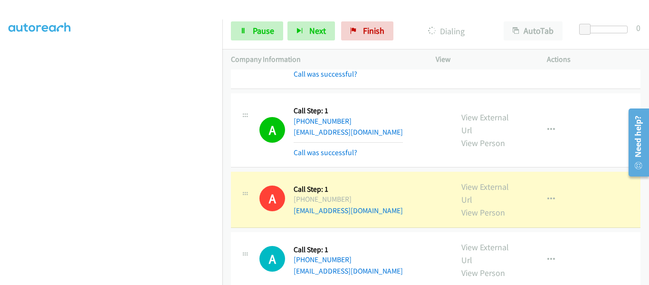
scroll to position [2554, 0]
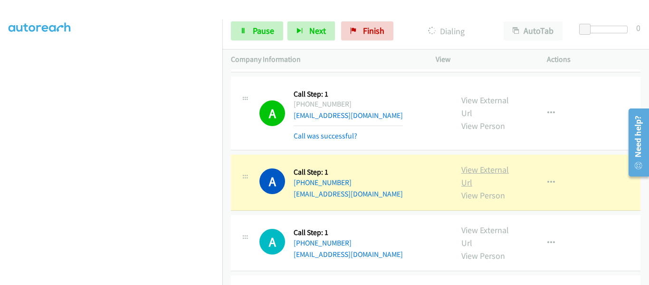
click at [478, 164] on link "View External Url" at bounding box center [485, 176] width 48 height 24
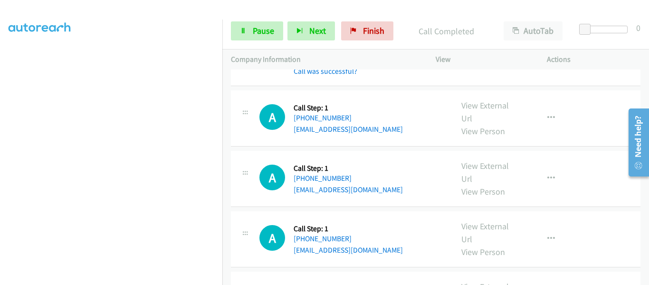
scroll to position [2649, 0]
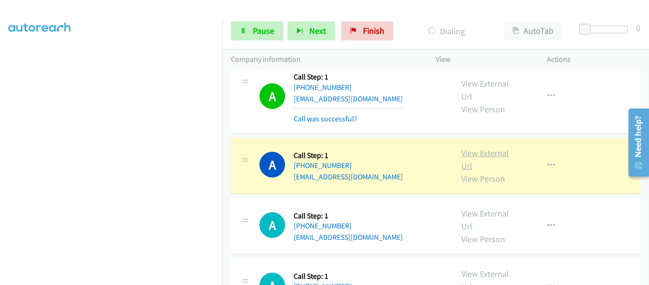
click at [476, 147] on link "View External Url" at bounding box center [485, 159] width 48 height 24
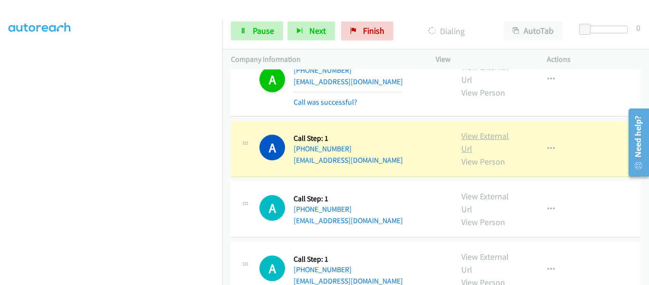
click at [481, 130] on link "View External Url" at bounding box center [485, 142] width 48 height 24
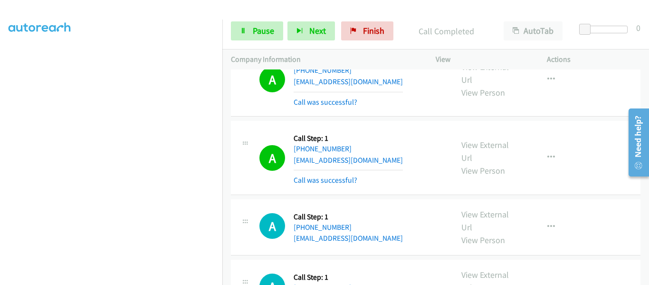
scroll to position [2791, 0]
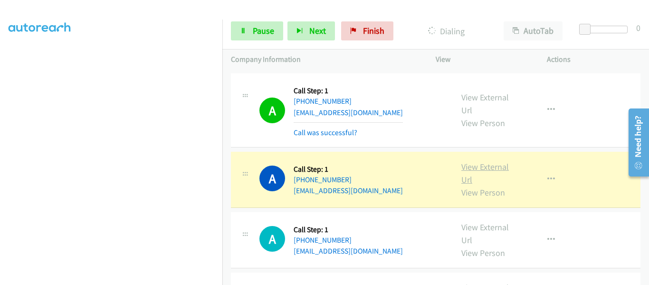
click at [488, 161] on link "View External Url" at bounding box center [485, 173] width 48 height 24
click at [548, 175] on icon "button" at bounding box center [551, 179] width 8 height 8
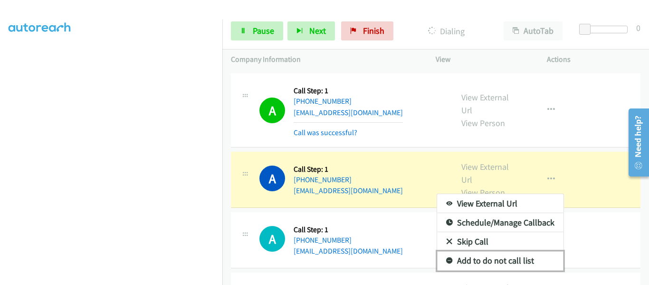
click at [513, 251] on link "Add to do not call list" at bounding box center [500, 260] width 126 height 19
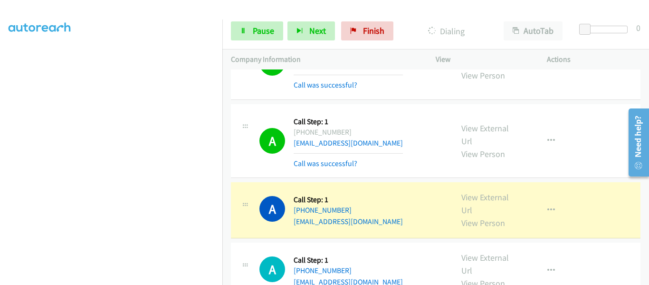
scroll to position [2886, 0]
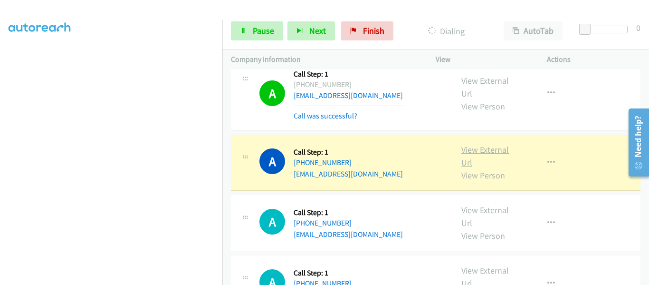
click at [490, 144] on link "View External Url" at bounding box center [485, 156] width 48 height 24
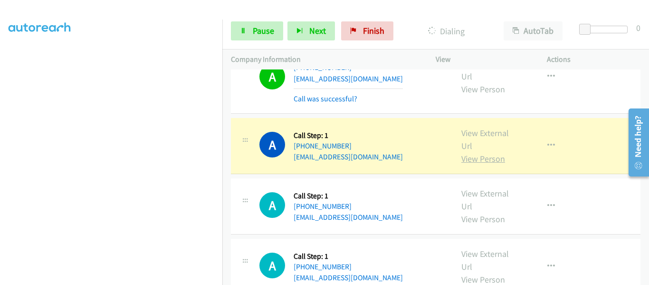
scroll to position [2934, 0]
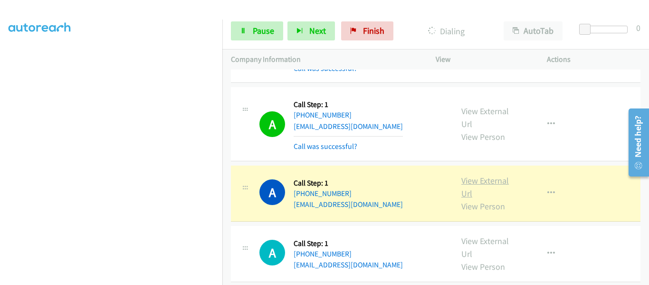
click at [484, 175] on link "View External Url" at bounding box center [485, 187] width 48 height 24
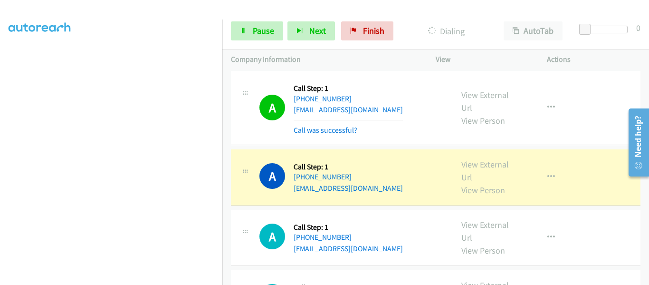
scroll to position [3029, 0]
click at [477, 158] on link "View External Url" at bounding box center [485, 170] width 48 height 24
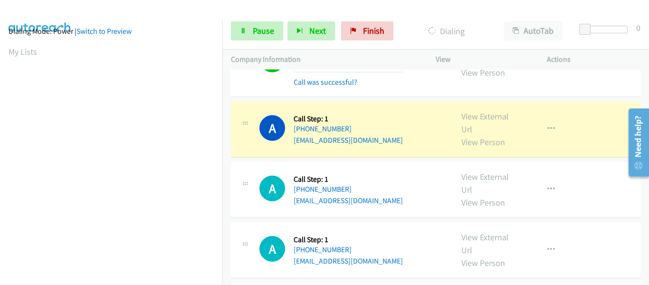
scroll to position [249, 0]
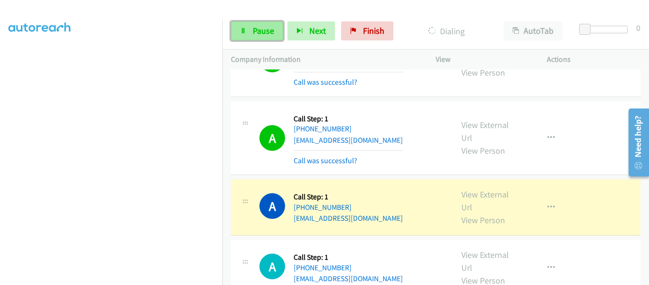
click at [249, 35] on link "Pause" at bounding box center [257, 30] width 52 height 19
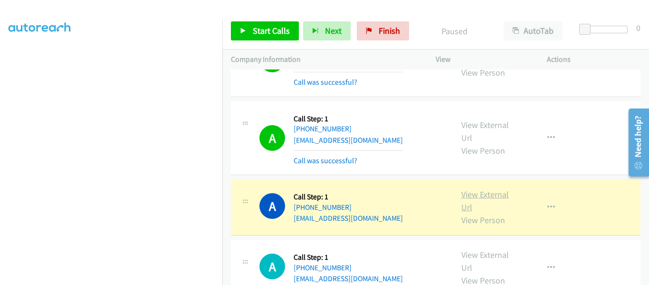
click at [469, 189] on link "View External Url" at bounding box center [485, 201] width 48 height 24
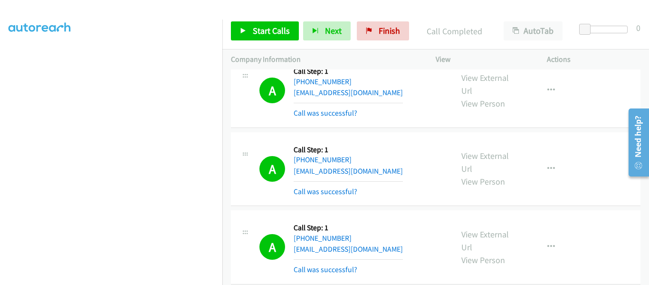
scroll to position [3029, 0]
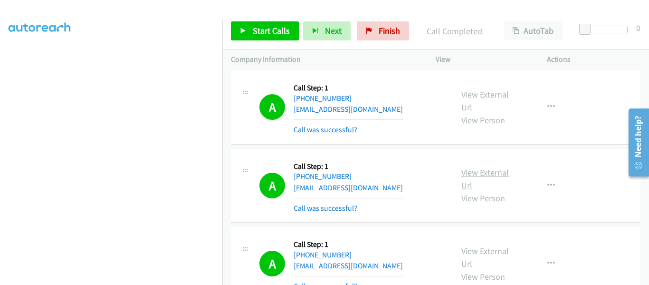
click at [492, 167] on link "View External Url" at bounding box center [485, 179] width 48 height 24
click at [250, 29] on link "Start Calls" at bounding box center [265, 30] width 68 height 19
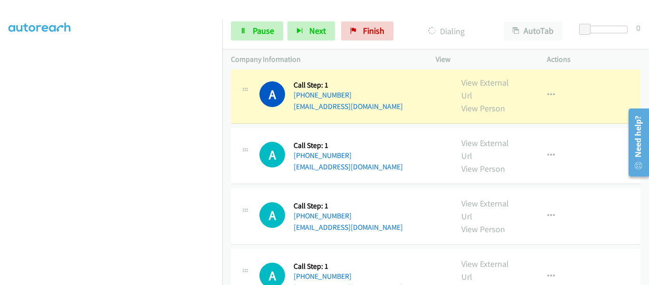
scroll to position [3219, 0]
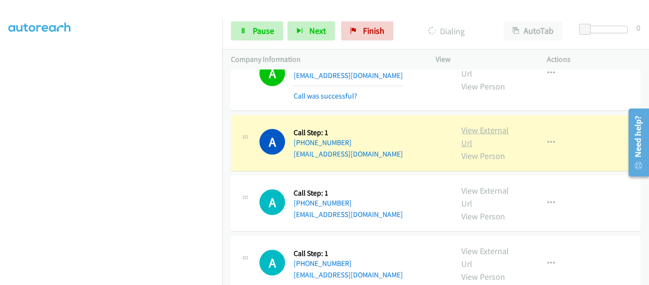
click at [474, 124] on link "View External Url" at bounding box center [485, 136] width 48 height 24
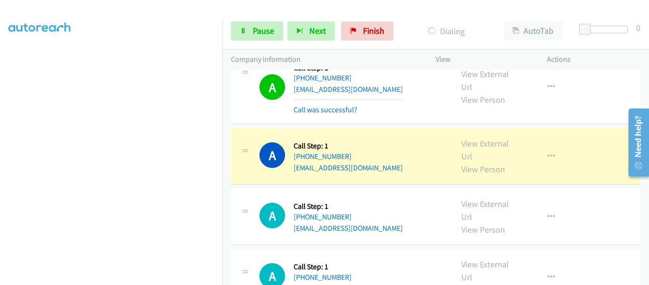
scroll to position [3266, 0]
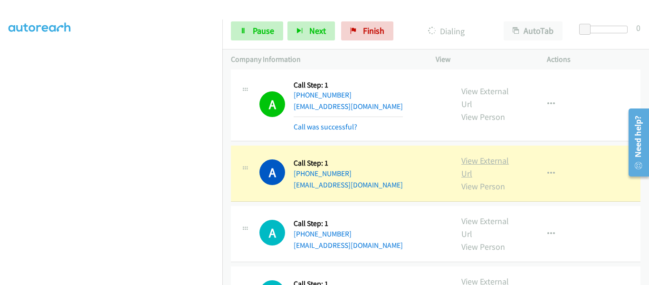
click at [469, 155] on link "View External Url" at bounding box center [485, 167] width 48 height 24
click at [551, 164] on button "button" at bounding box center [551, 173] width 26 height 19
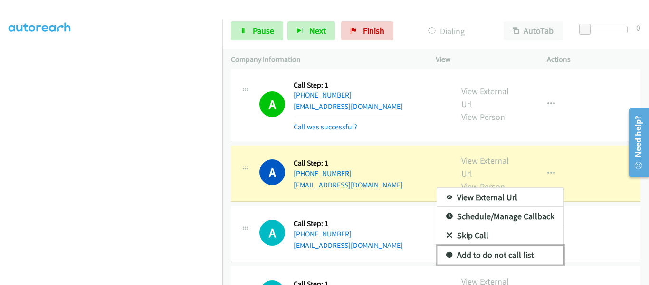
click at [517, 245] on link "Add to do not call list" at bounding box center [500, 254] width 126 height 19
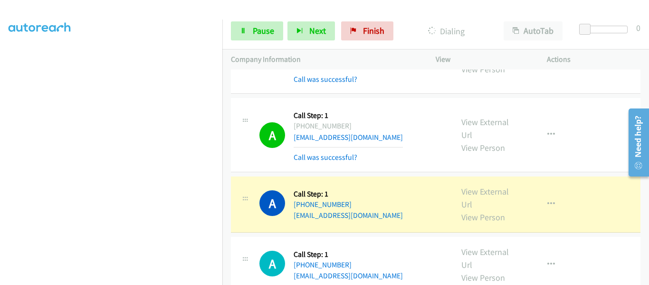
scroll to position [3361, 0]
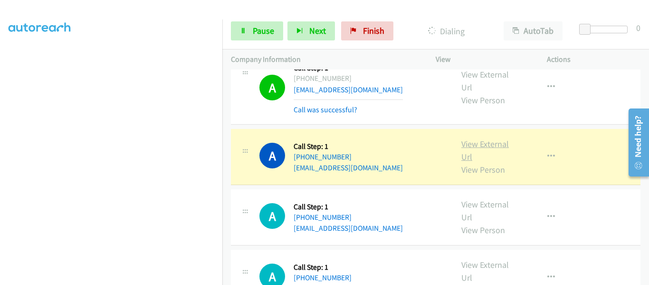
click at [488, 138] on link "View External Url" at bounding box center [485, 150] width 48 height 24
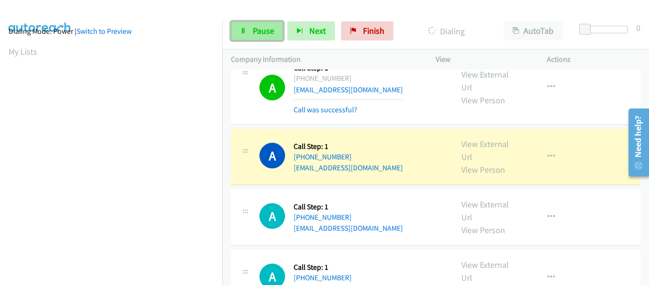
click at [254, 34] on span "Pause" at bounding box center [263, 30] width 21 height 11
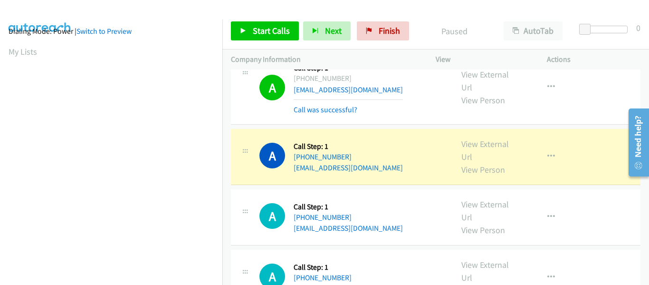
scroll to position [249, 0]
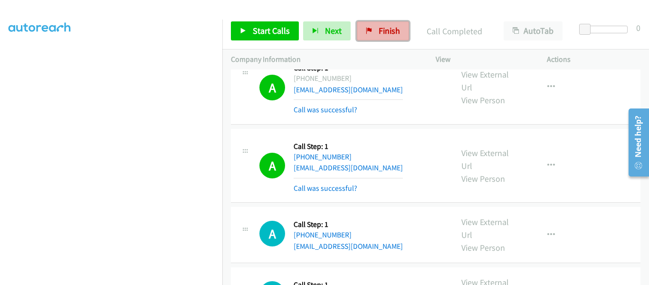
click at [379, 31] on span "Finish" at bounding box center [389, 30] width 21 height 11
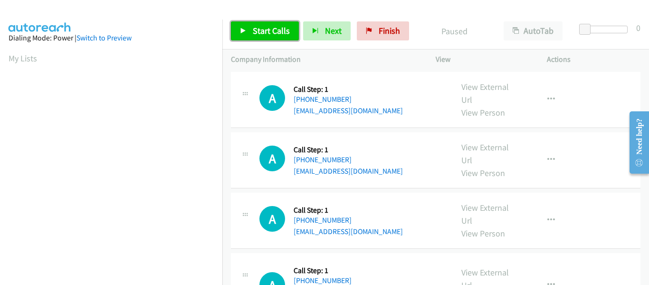
click at [242, 28] on icon at bounding box center [243, 31] width 7 height 7
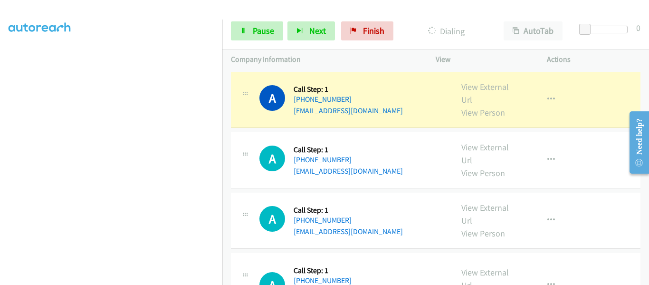
scroll to position [248, 0]
click at [494, 86] on link "View External Url" at bounding box center [485, 93] width 48 height 24
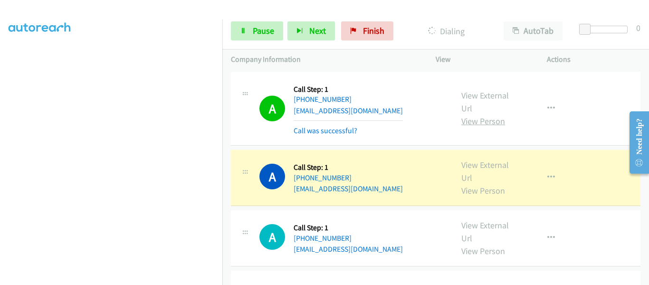
scroll to position [48, 0]
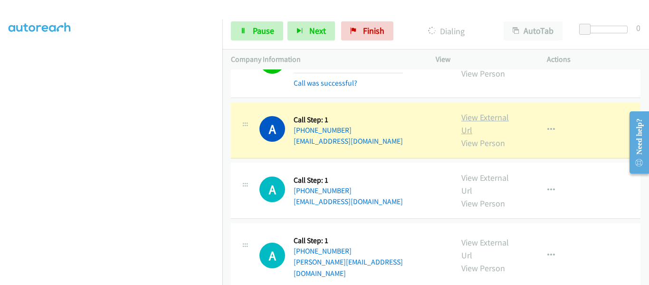
click at [491, 116] on link "View External Url" at bounding box center [485, 124] width 48 height 24
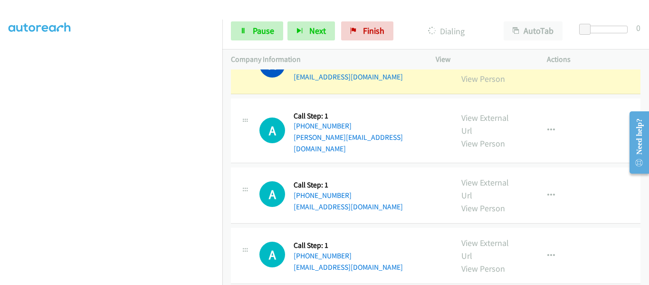
scroll to position [143, 0]
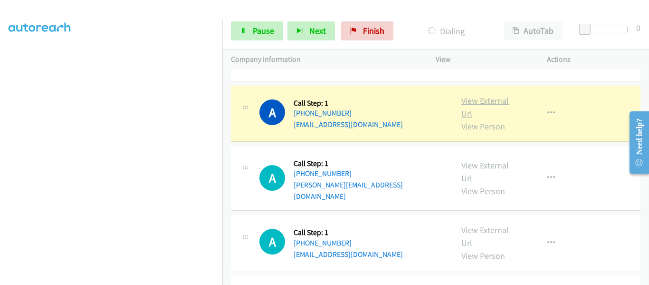
click at [488, 102] on link "View External Url" at bounding box center [485, 107] width 48 height 24
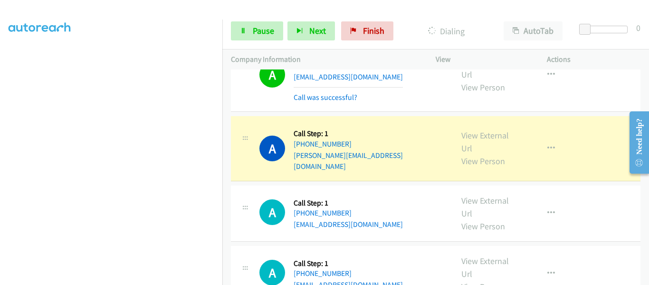
scroll to position [238, 0]
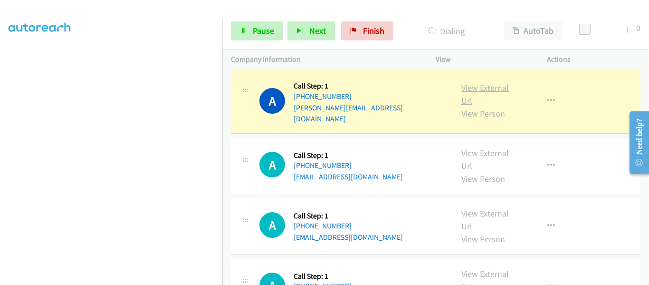
click at [478, 87] on link "View External Url" at bounding box center [485, 94] width 48 height 24
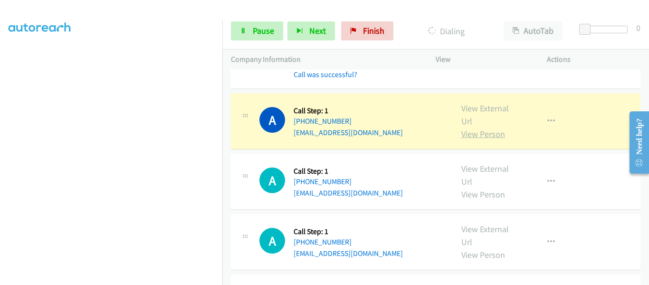
scroll to position [285, 0]
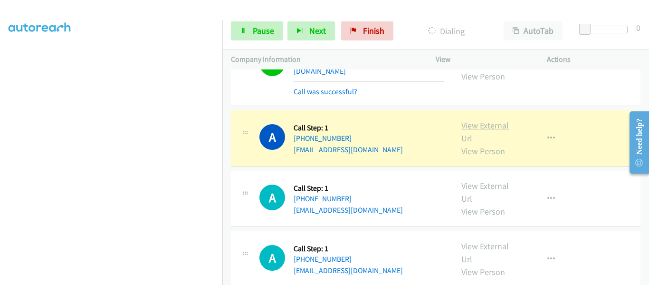
click at [482, 120] on link "View External Url" at bounding box center [485, 132] width 48 height 24
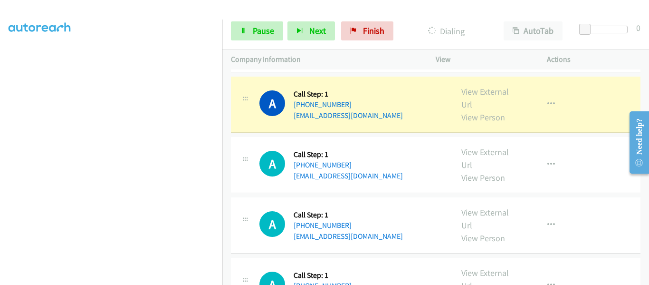
scroll to position [380, 0]
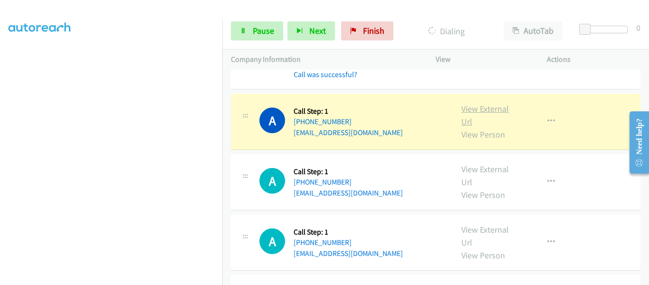
click at [491, 103] on link "View External Url" at bounding box center [485, 115] width 48 height 24
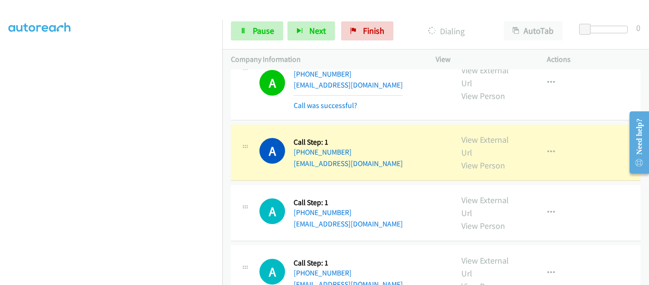
scroll to position [475, 0]
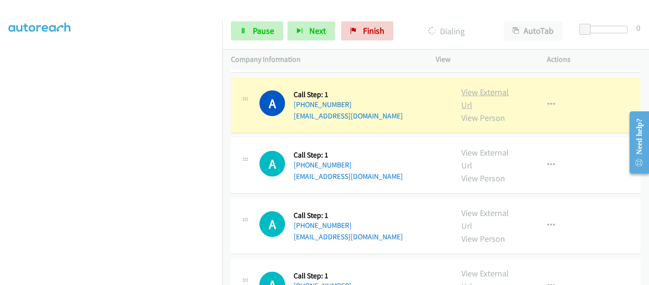
click at [481, 86] on link "View External Url" at bounding box center [485, 98] width 48 height 24
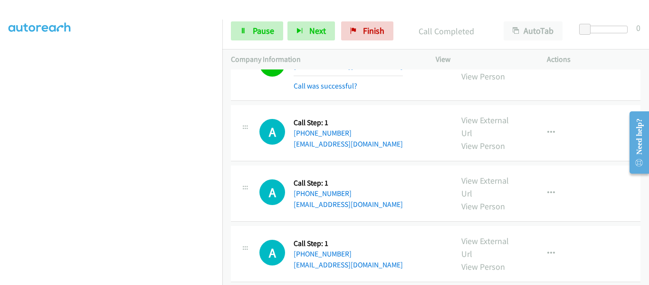
scroll to position [523, 0]
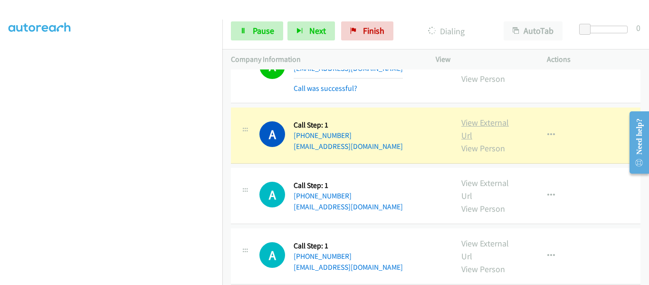
click at [489, 117] on link "View External Url" at bounding box center [485, 129] width 48 height 24
click at [245, 32] on icon at bounding box center [243, 31] width 7 height 7
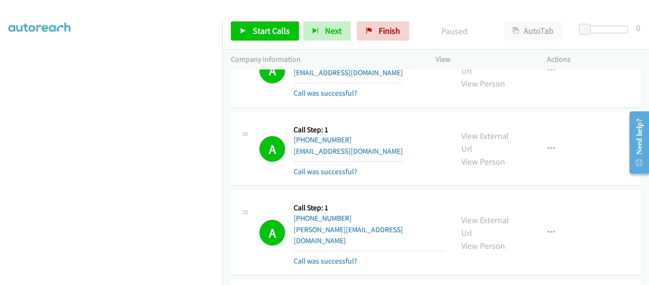
scroll to position [95, 0]
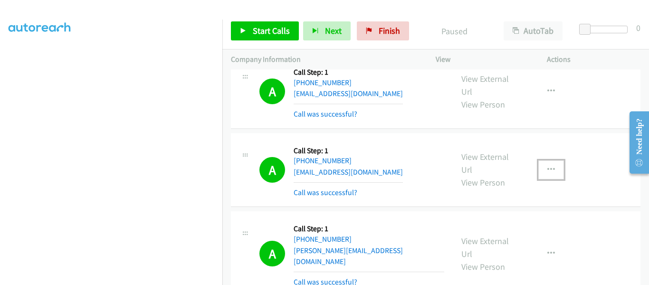
click at [547, 166] on icon "button" at bounding box center [551, 170] width 8 height 8
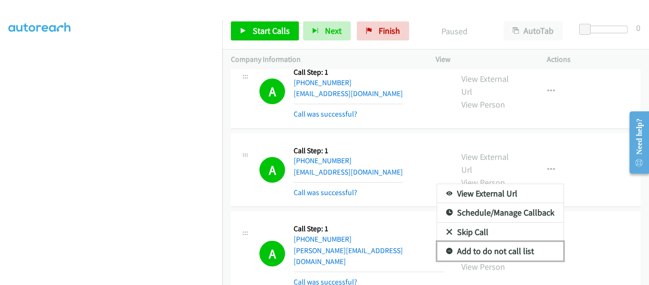
click at [512, 251] on link "Add to do not call list" at bounding box center [500, 250] width 126 height 19
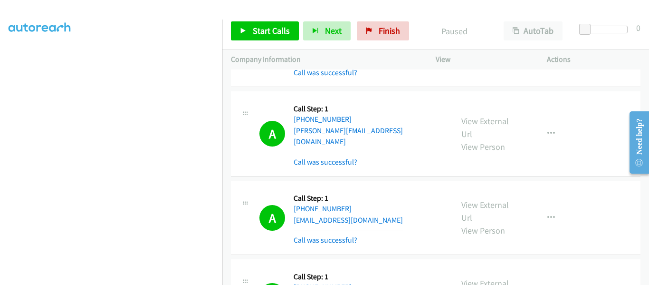
scroll to position [238, 0]
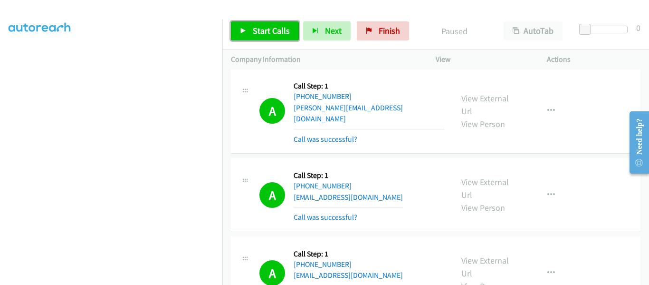
click at [239, 29] on link "Start Calls" at bounding box center [265, 30] width 68 height 19
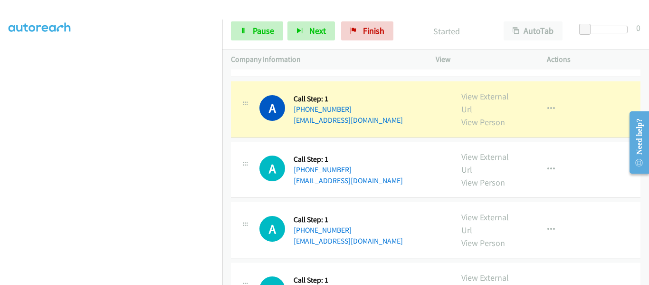
scroll to position [570, 0]
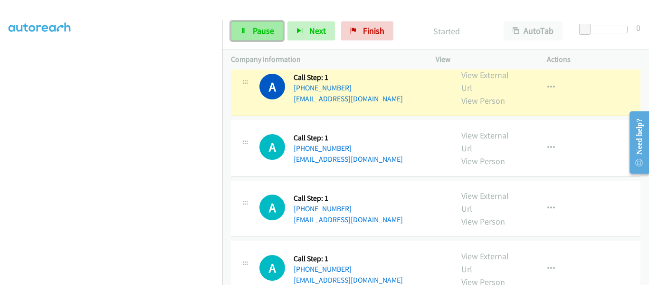
click at [250, 31] on link "Pause" at bounding box center [257, 30] width 52 height 19
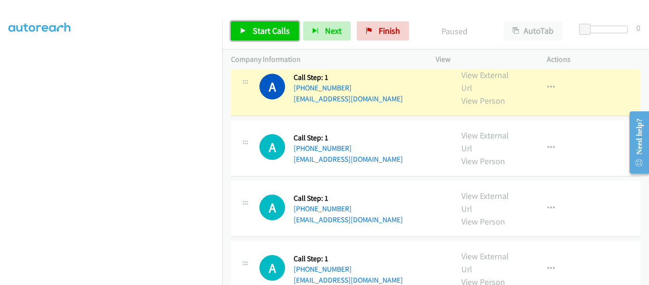
click at [244, 31] on icon at bounding box center [243, 31] width 7 height 7
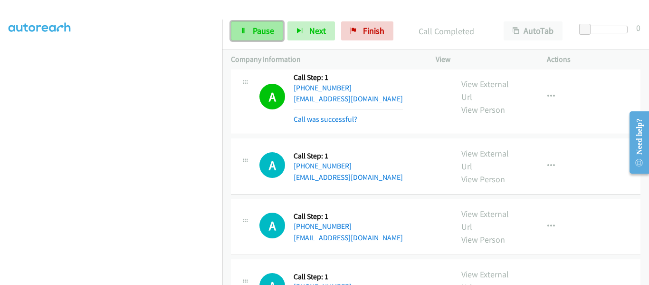
click at [245, 25] on link "Pause" at bounding box center [257, 30] width 52 height 19
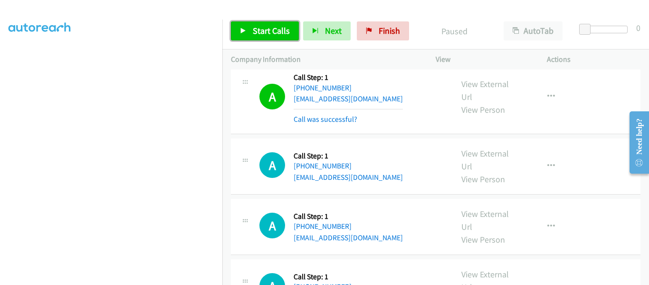
click at [249, 29] on link "Start Calls" at bounding box center [265, 30] width 68 height 19
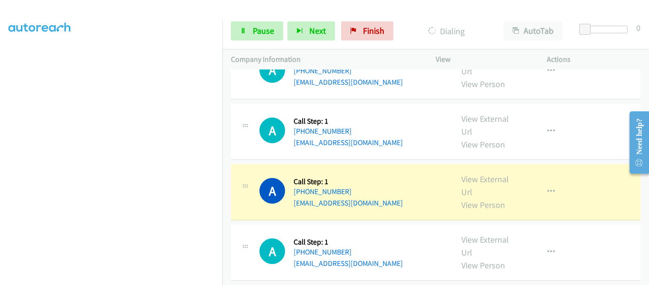
scroll to position [713, 0]
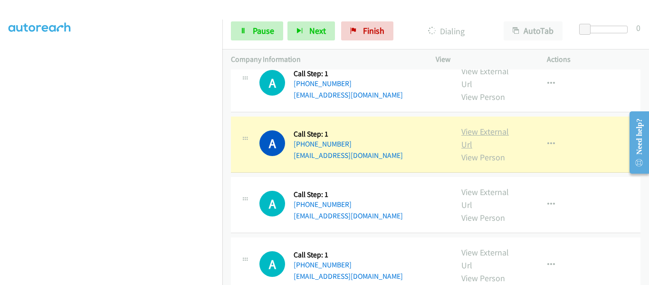
click at [490, 126] on link "View External Url" at bounding box center [485, 138] width 48 height 24
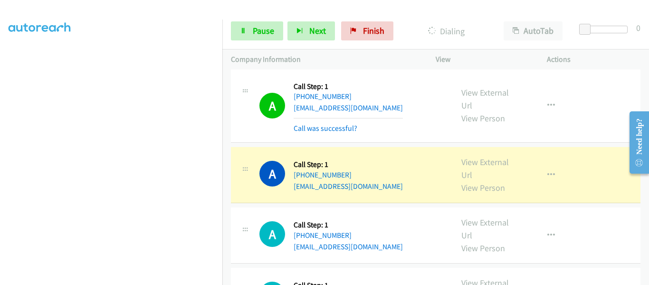
scroll to position [808, 0]
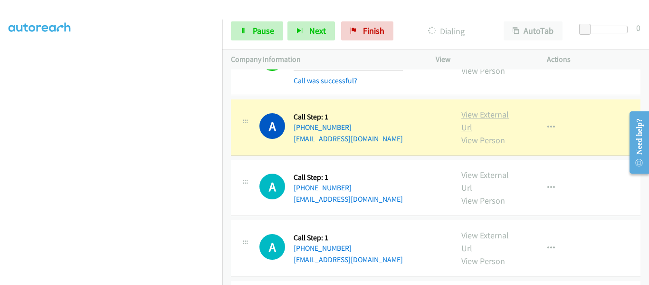
click at [497, 109] on link "View External Url" at bounding box center [485, 121] width 48 height 24
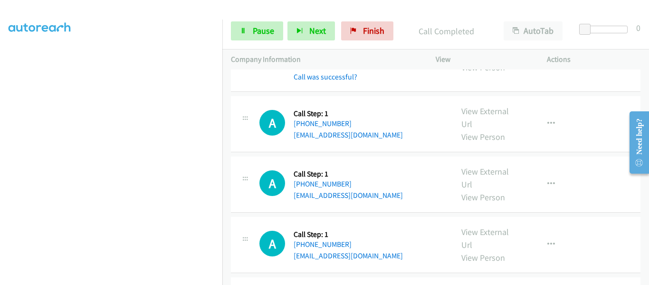
scroll to position [873, 0]
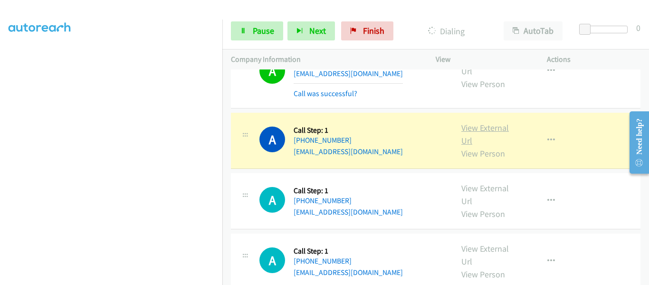
click at [483, 122] on link "View External Url" at bounding box center [485, 134] width 48 height 24
click at [489, 122] on link "View External Url" at bounding box center [485, 134] width 48 height 24
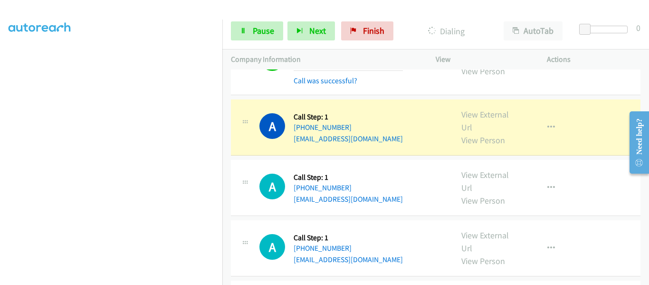
scroll to position [968, 0]
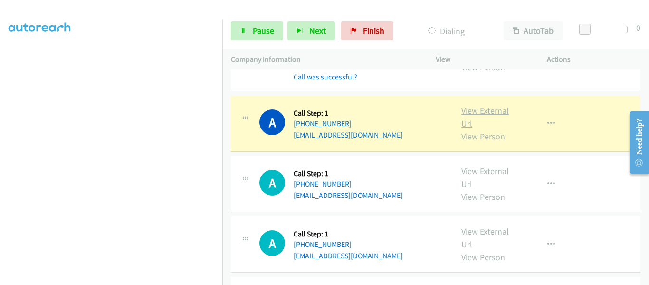
click at [482, 105] on link "View External Url" at bounding box center [485, 117] width 48 height 24
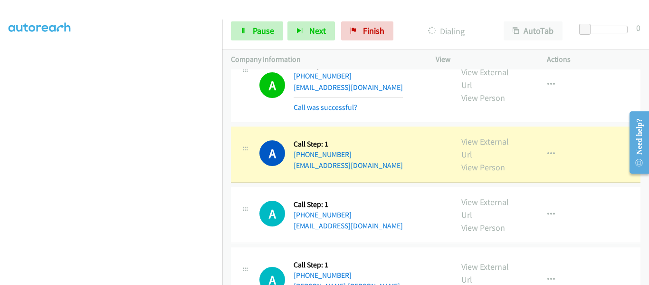
scroll to position [1063, 0]
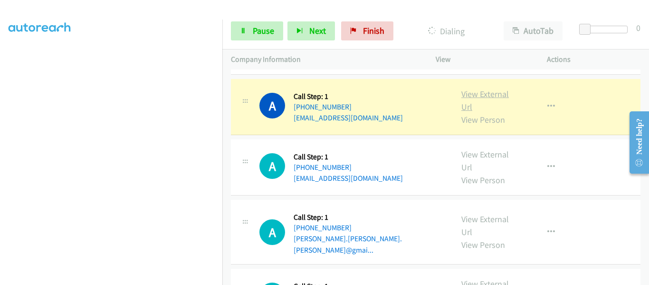
click at [478, 88] on link "View External Url" at bounding box center [485, 100] width 48 height 24
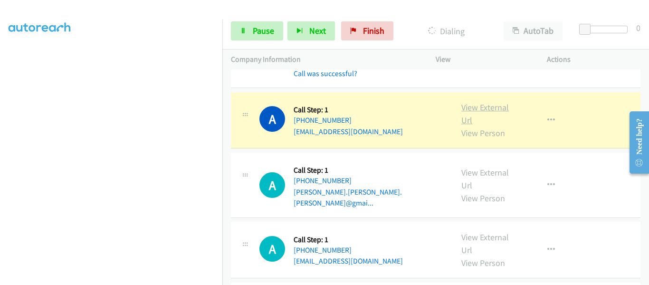
scroll to position [1110, 0]
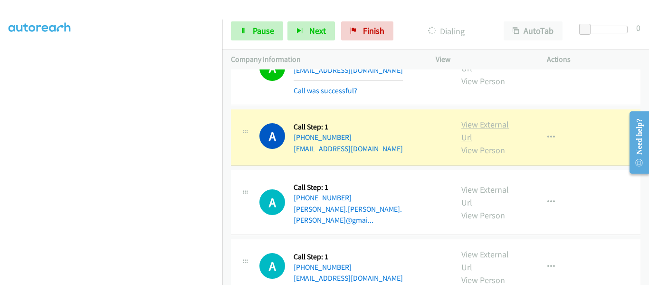
click at [486, 119] on link "View External Url" at bounding box center [485, 131] width 48 height 24
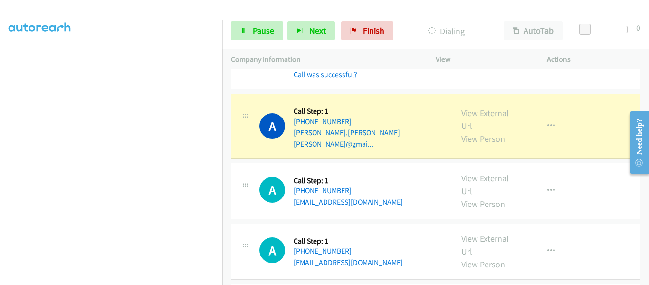
scroll to position [1206, 0]
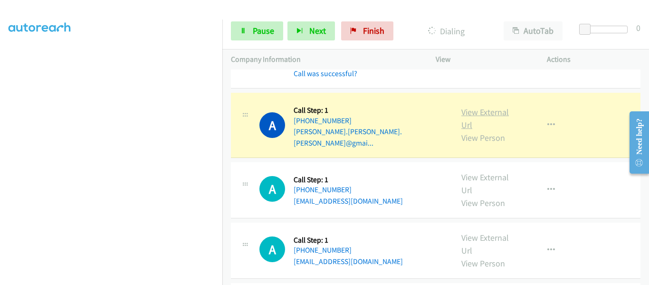
click at [479, 106] on link "View External Url" at bounding box center [485, 118] width 48 height 24
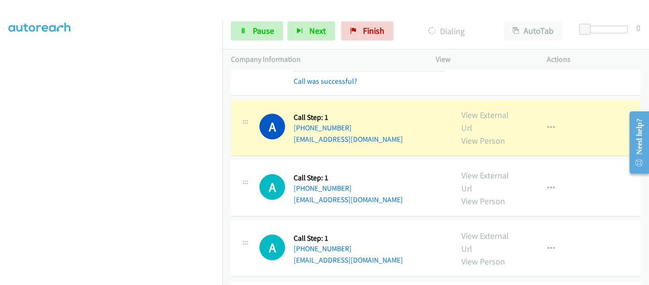
scroll to position [1301, 0]
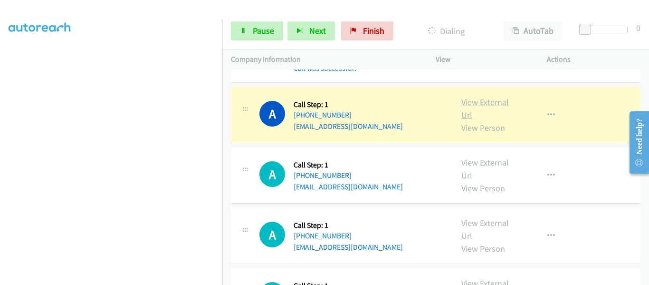
click at [486, 96] on link "View External Url" at bounding box center [485, 108] width 48 height 24
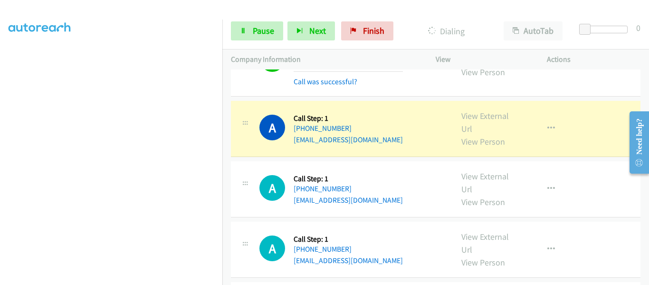
scroll to position [1348, 0]
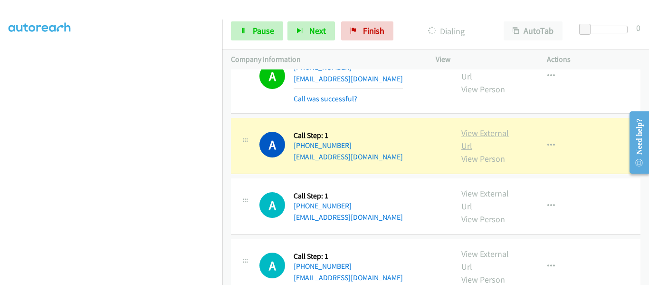
click at [478, 127] on link "View External Url" at bounding box center [485, 139] width 48 height 24
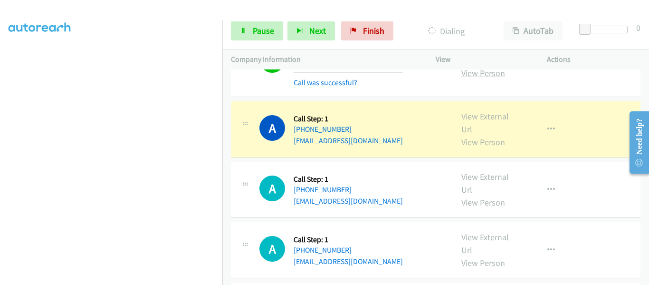
scroll to position [1443, 0]
click at [482, 110] on link "View External Url" at bounding box center [485, 122] width 48 height 24
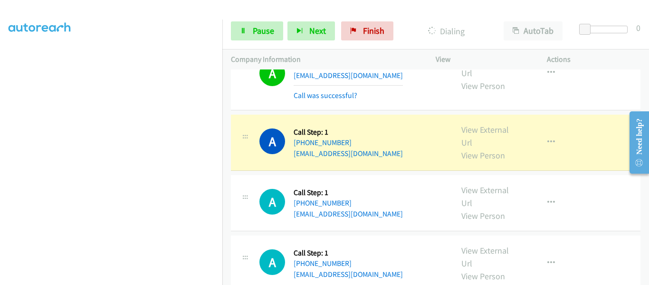
scroll to position [1491, 0]
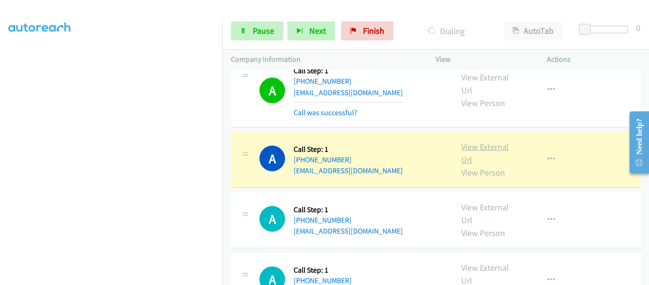
click at [491, 141] on link "View External Url" at bounding box center [485, 153] width 48 height 24
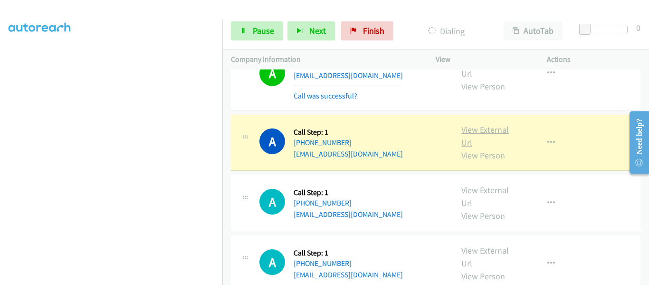
click at [485, 124] on link "View External Url" at bounding box center [485, 136] width 48 height 24
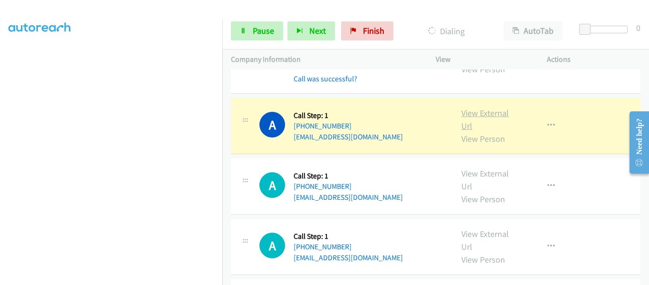
click at [486, 107] on link "View External Url" at bounding box center [485, 119] width 48 height 24
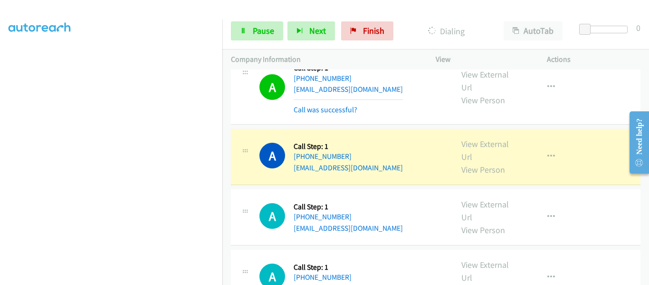
scroll to position [1728, 0]
click at [479, 138] on link "View External Url" at bounding box center [485, 150] width 48 height 24
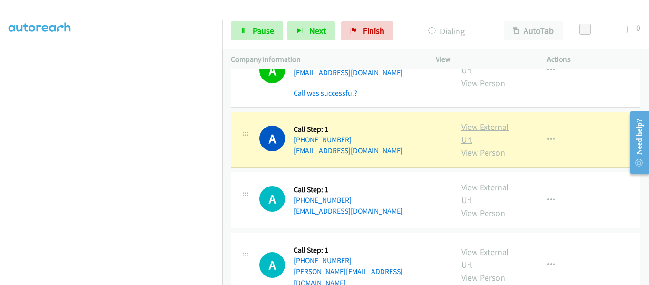
click at [474, 121] on link "View External Url" at bounding box center [485, 133] width 48 height 24
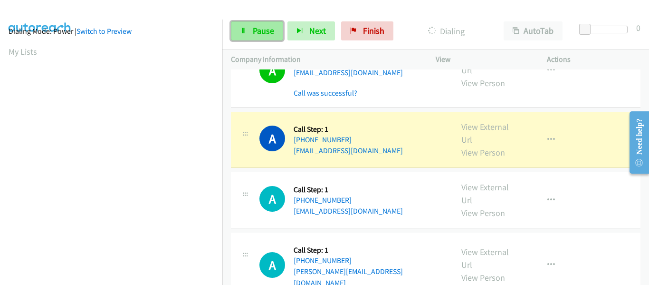
click at [251, 32] on link "Pause" at bounding box center [257, 30] width 52 height 19
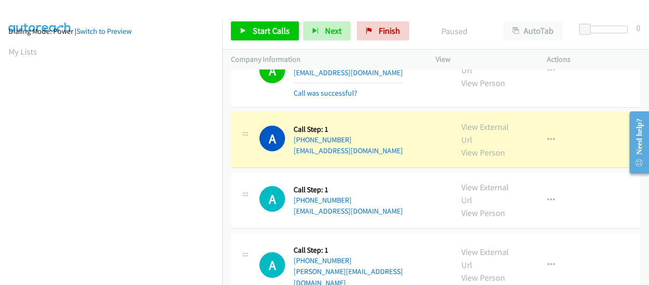
scroll to position [249, 0]
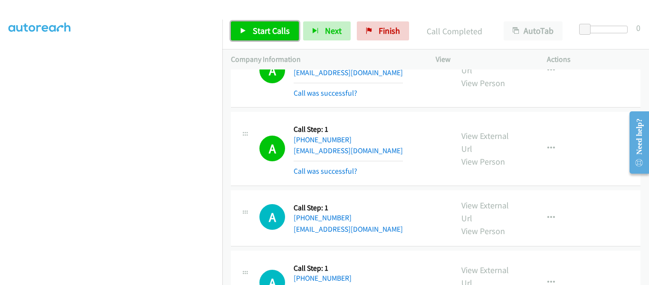
click at [245, 30] on icon at bounding box center [243, 31] width 7 height 7
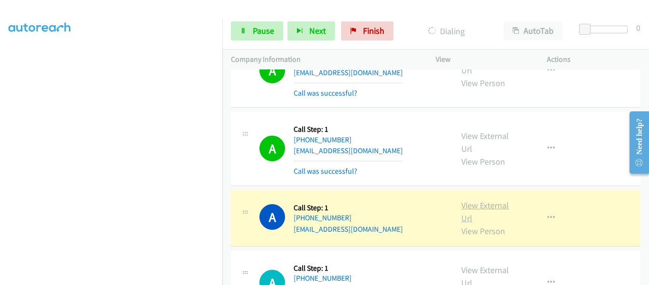
click at [485, 200] on link "View External Url" at bounding box center [485, 212] width 48 height 24
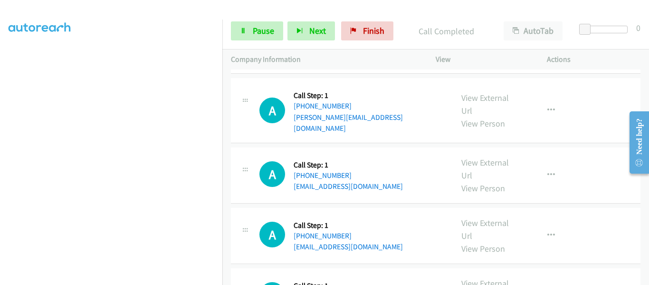
scroll to position [1966, 0]
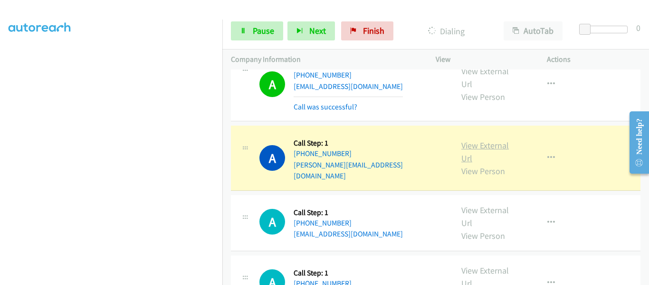
click at [481, 140] on link "View External Url" at bounding box center [485, 152] width 48 height 24
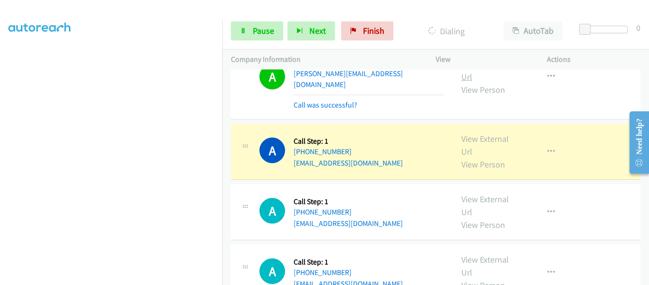
scroll to position [2061, 0]
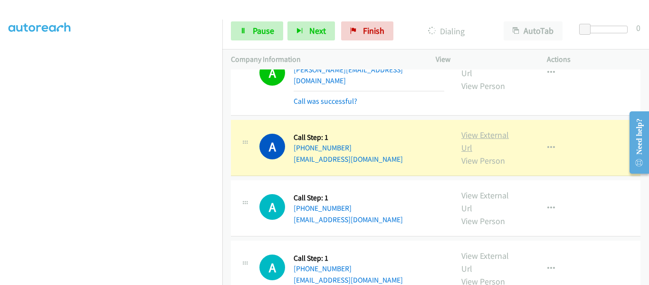
click at [486, 129] on link "View External Url" at bounding box center [485, 141] width 48 height 24
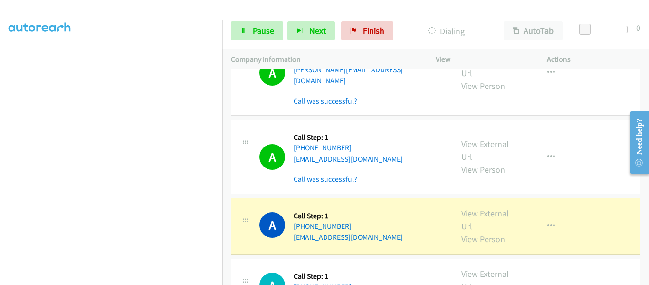
click at [493, 208] on link "View External Url" at bounding box center [485, 220] width 48 height 24
click at [248, 38] on link "Pause" at bounding box center [257, 30] width 52 height 19
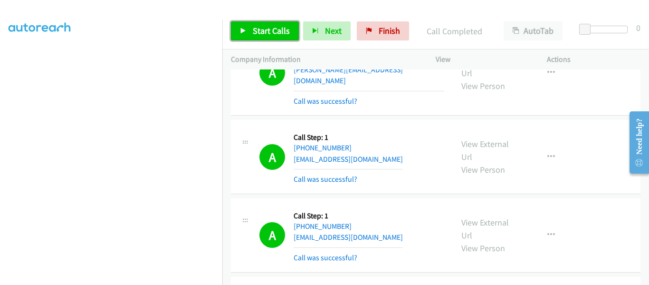
click at [242, 31] on icon at bounding box center [243, 31] width 7 height 7
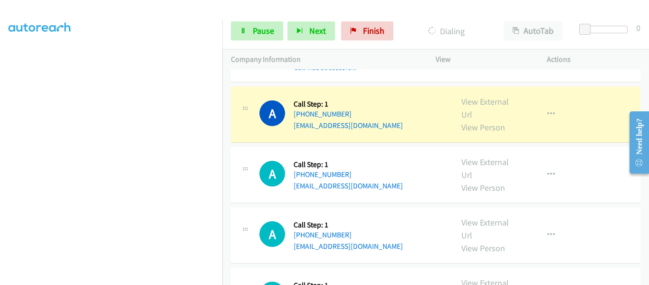
scroll to position [2203, 0]
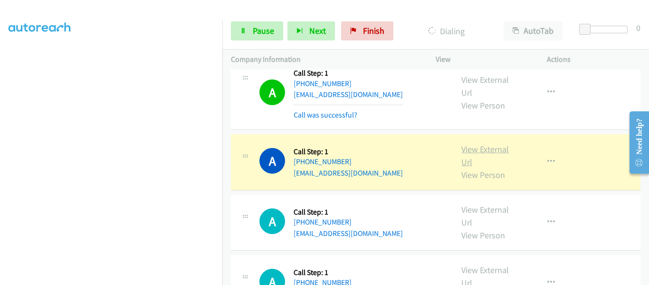
click at [494, 144] on link "View External Url" at bounding box center [485, 156] width 48 height 24
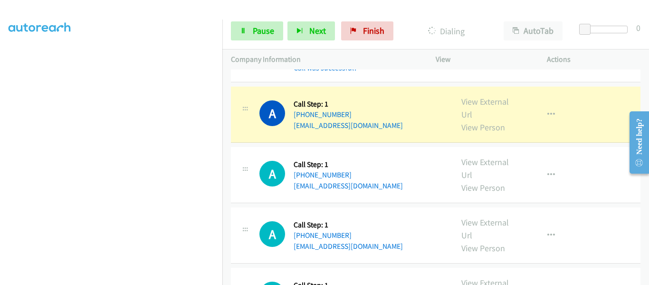
scroll to position [2298, 0]
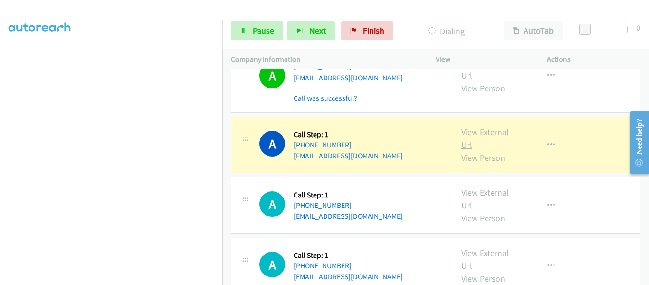
click at [484, 126] on link "View External Url" at bounding box center [485, 138] width 48 height 24
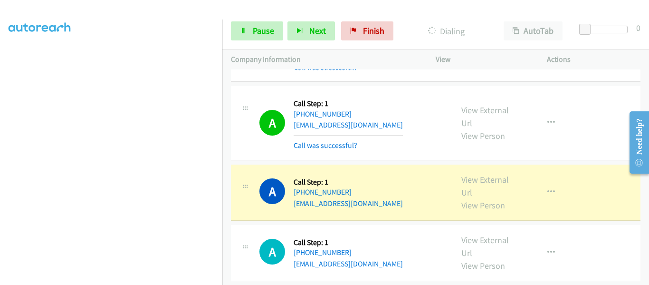
scroll to position [2346, 0]
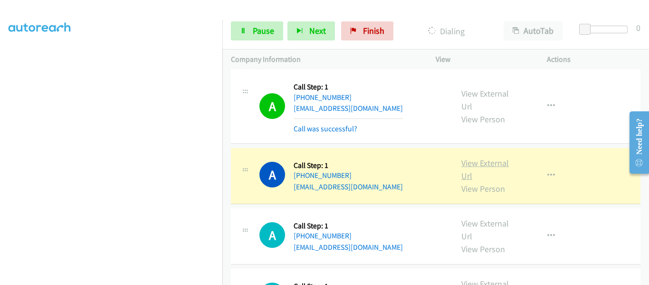
click at [492, 157] on link "View External Url" at bounding box center [485, 169] width 48 height 24
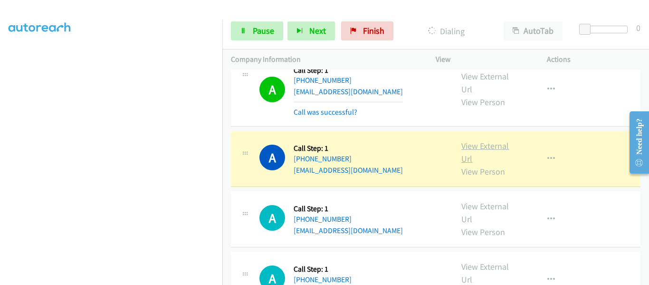
click at [482, 140] on link "View External Url" at bounding box center [485, 152] width 48 height 24
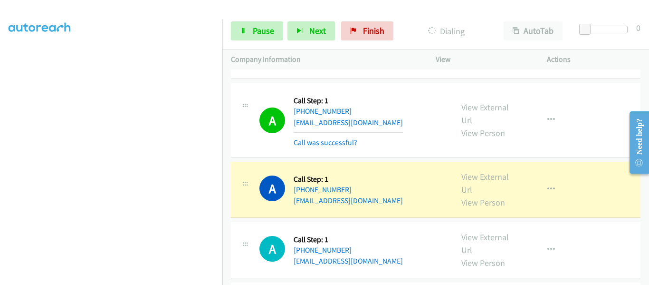
scroll to position [2536, 0]
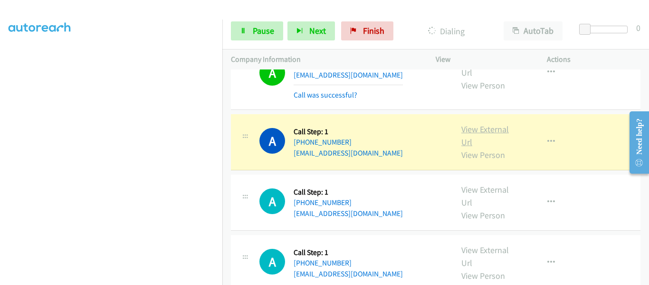
click at [471, 124] on link "View External Url" at bounding box center [485, 136] width 48 height 24
click at [547, 138] on icon "button" at bounding box center [551, 142] width 8 height 8
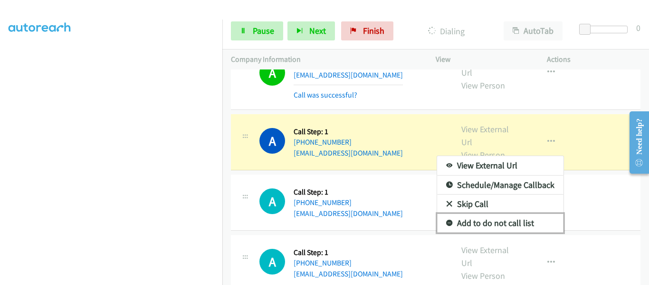
click at [505, 213] on link "Add to do not call list" at bounding box center [500, 222] width 126 height 19
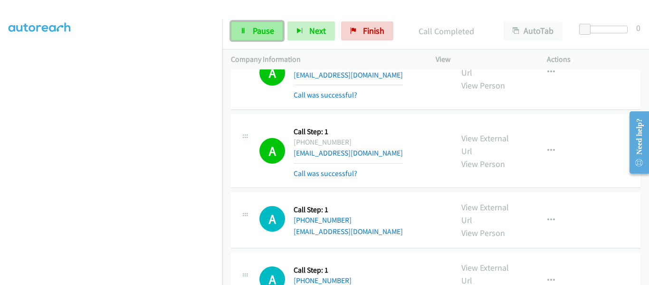
click at [243, 29] on icon at bounding box center [243, 31] width 7 height 7
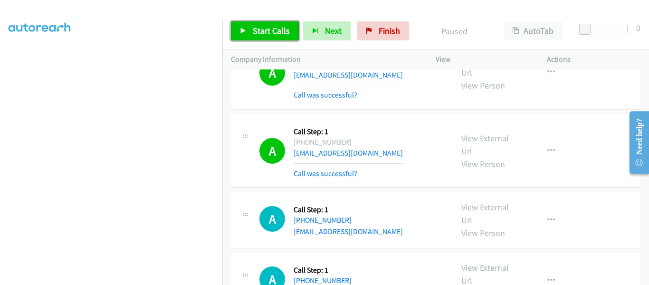
click at [236, 24] on link "Start Calls" at bounding box center [265, 30] width 68 height 19
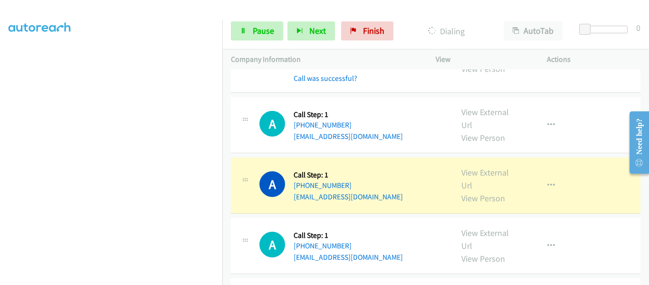
scroll to position [2679, 0]
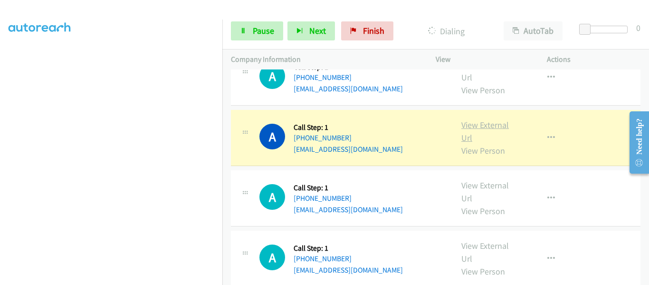
click at [484, 119] on link "View External Url" at bounding box center [485, 131] width 48 height 24
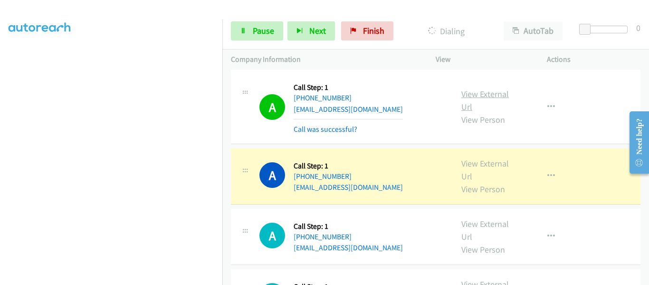
scroll to position [2774, 0]
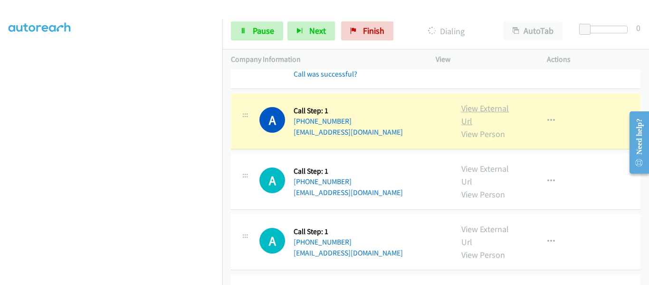
click at [474, 103] on link "View External Url" at bounding box center [485, 115] width 48 height 24
click at [547, 117] on icon "button" at bounding box center [551, 121] width 8 height 8
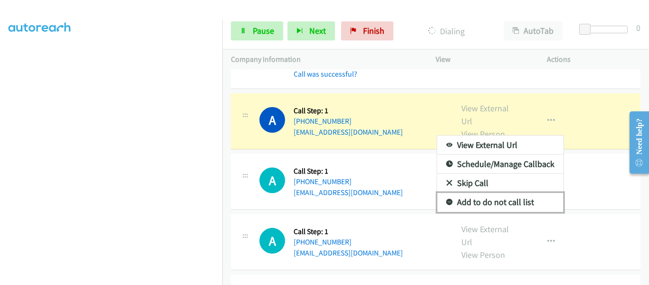
click at [512, 192] on link "Add to do not call list" at bounding box center [500, 201] width 126 height 19
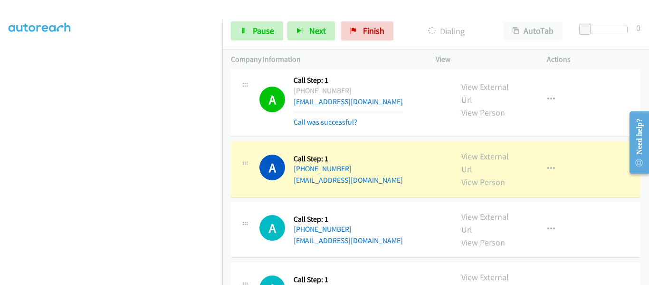
scroll to position [2821, 0]
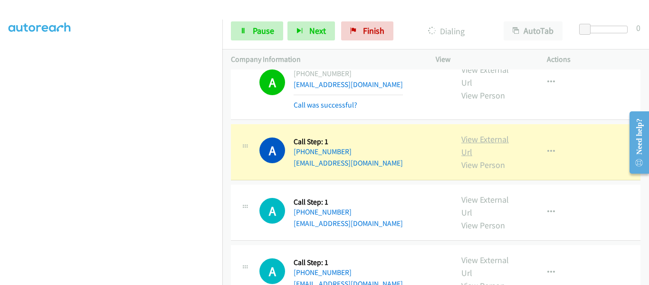
click at [487, 134] on link "View External Url" at bounding box center [485, 146] width 48 height 24
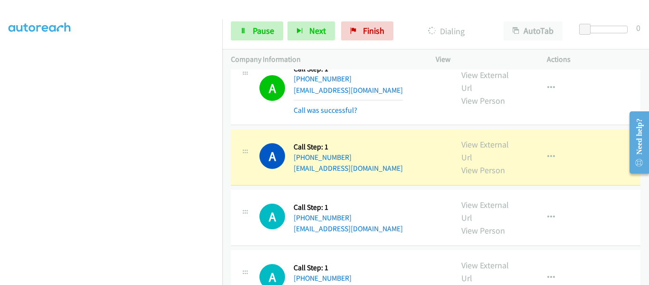
scroll to position [2916, 0]
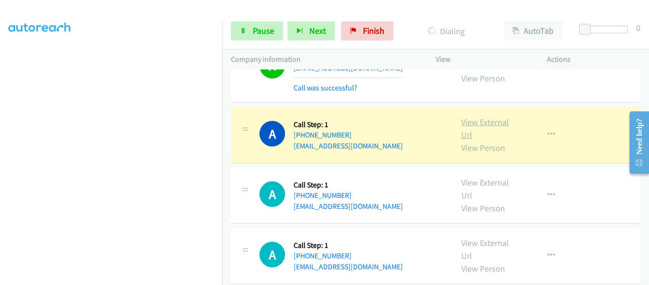
click at [479, 116] on link "View External Url" at bounding box center [485, 128] width 48 height 24
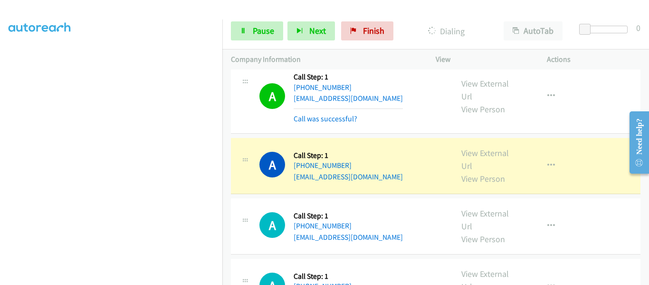
scroll to position [3011, 0]
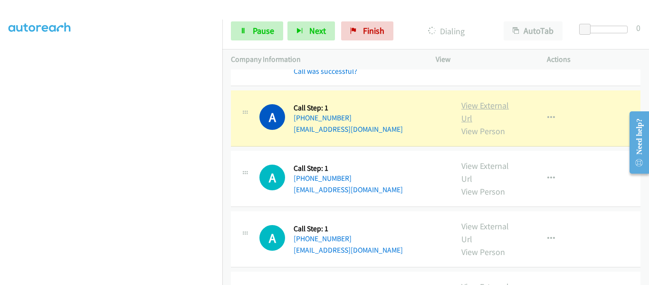
click at [485, 100] on link "View External Url" at bounding box center [485, 112] width 48 height 24
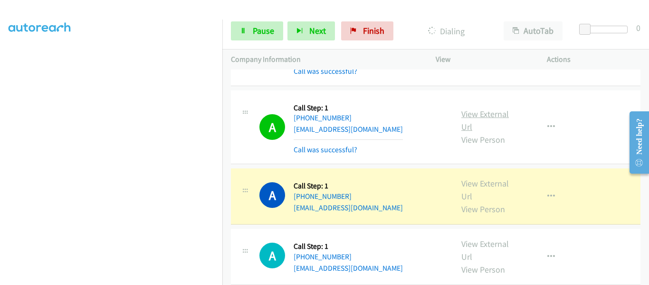
scroll to position [249, 0]
click at [245, 33] on icon at bounding box center [243, 31] width 7 height 7
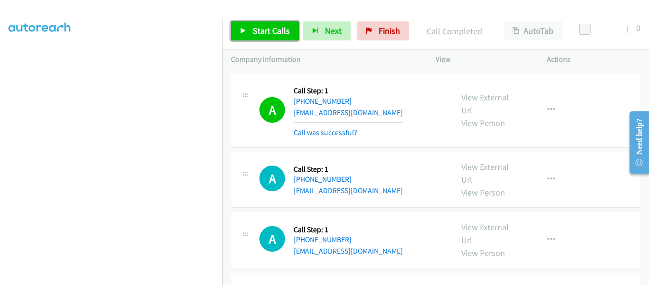
click at [243, 28] on icon at bounding box center [243, 31] width 7 height 7
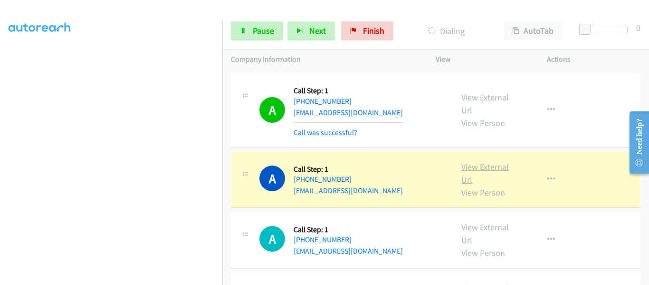
scroll to position [3154, 0]
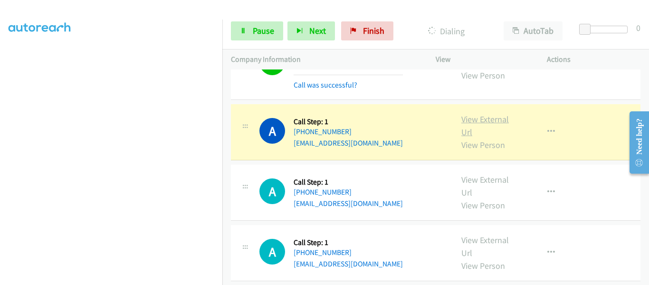
click at [483, 114] on link "View External Url" at bounding box center [485, 126] width 48 height 24
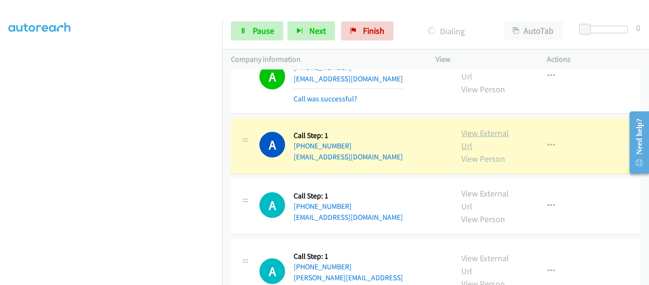
scroll to position [3249, 0]
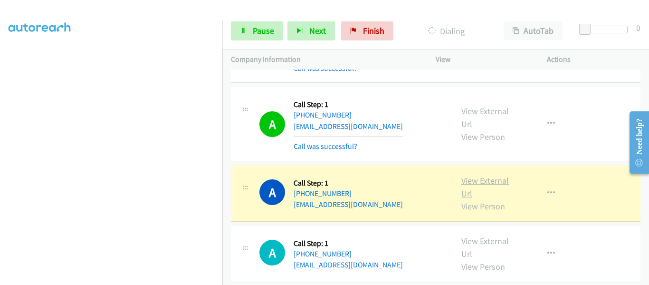
click at [480, 175] on link "View External Url" at bounding box center [485, 187] width 48 height 24
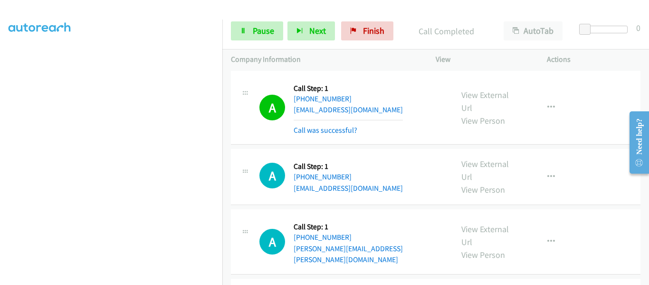
scroll to position [3344, 0]
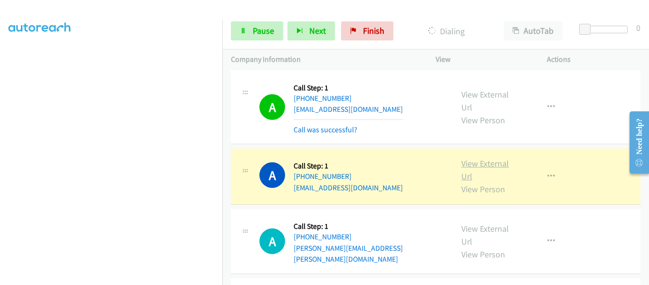
click at [485, 158] on link "View External Url" at bounding box center [485, 170] width 48 height 24
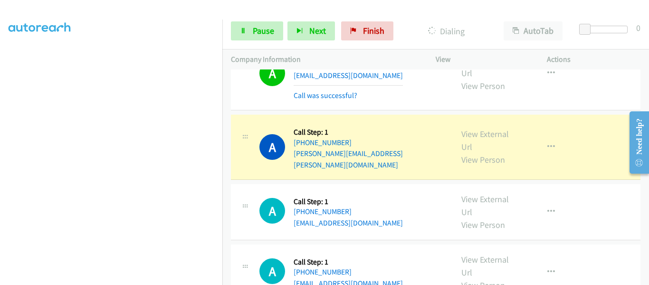
scroll to position [3439, 0]
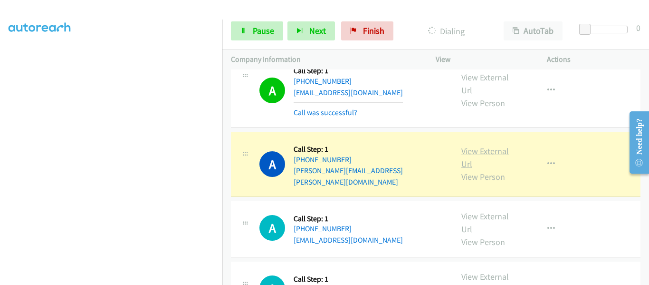
click at [483, 145] on link "View External Url" at bounding box center [485, 157] width 48 height 24
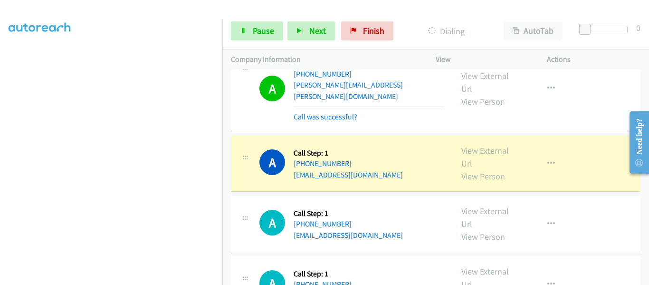
scroll to position [3534, 0]
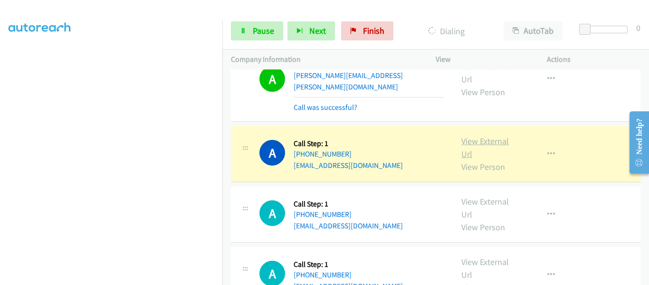
click at [492, 135] on link "View External Url" at bounding box center [485, 147] width 48 height 24
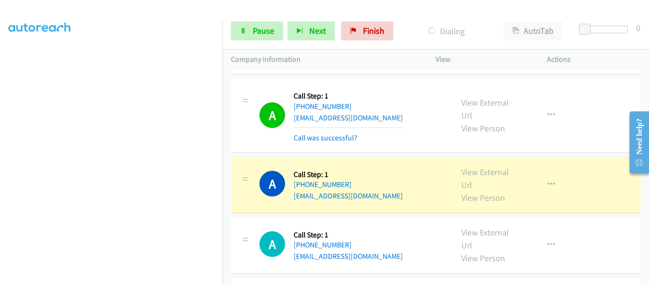
scroll to position [3629, 0]
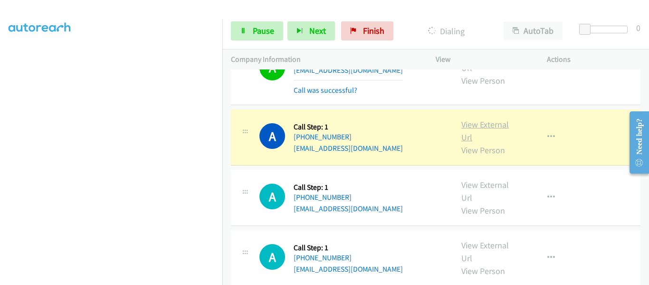
click at [486, 119] on link "View External Url" at bounding box center [485, 131] width 48 height 24
click at [248, 30] on link "Pause" at bounding box center [257, 30] width 52 height 19
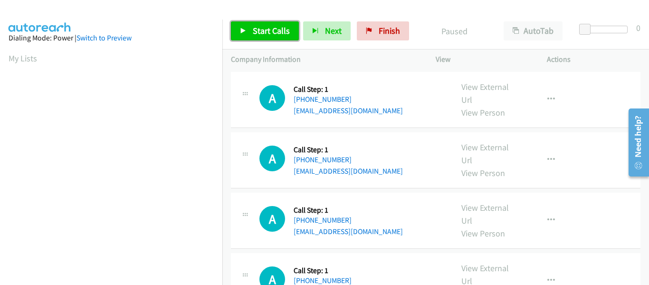
click at [241, 26] on link "Start Calls" at bounding box center [265, 30] width 68 height 19
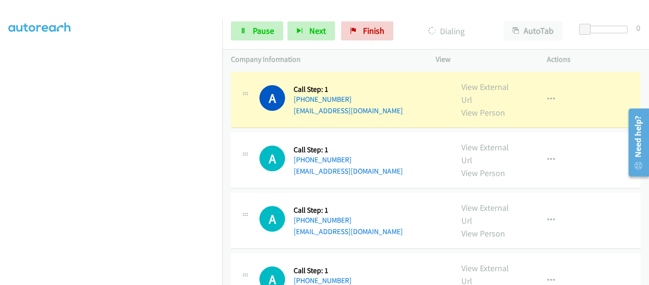
scroll to position [248, 0]
click at [485, 87] on link "View External Url" at bounding box center [485, 93] width 48 height 24
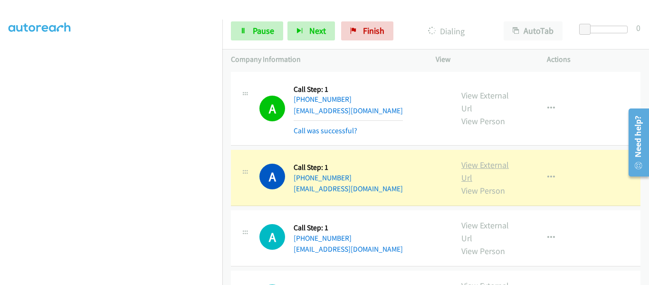
click at [477, 163] on link "View External Url" at bounding box center [485, 171] width 48 height 24
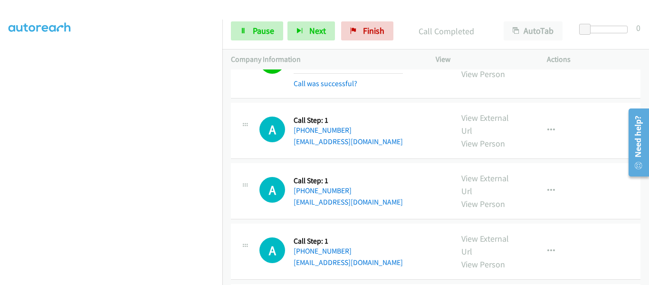
scroll to position [143, 0]
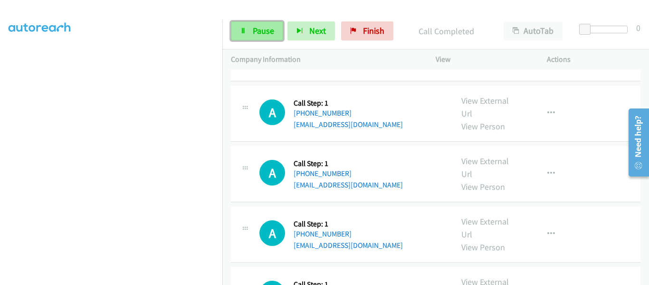
click at [247, 32] on link "Pause" at bounding box center [257, 30] width 52 height 19
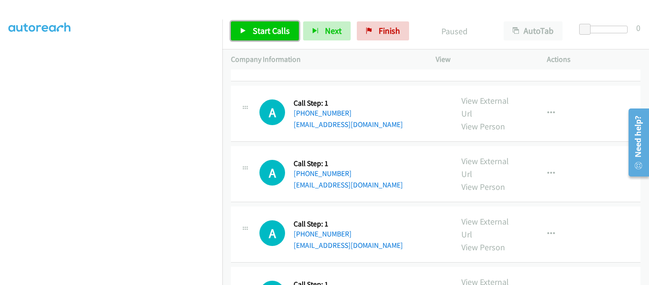
click at [247, 32] on link "Start Calls" at bounding box center [265, 30] width 68 height 19
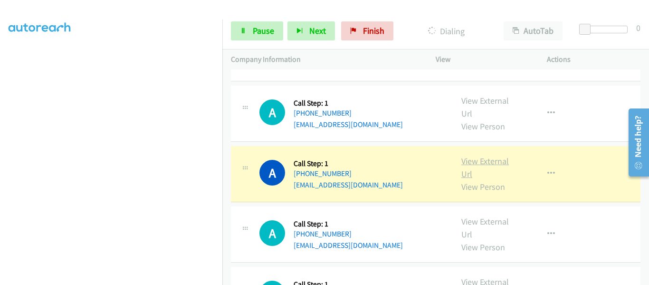
click at [484, 162] on link "View External Url" at bounding box center [485, 167] width 48 height 24
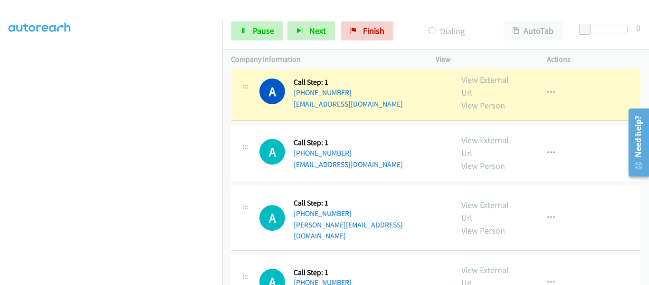
scroll to position [285, 0]
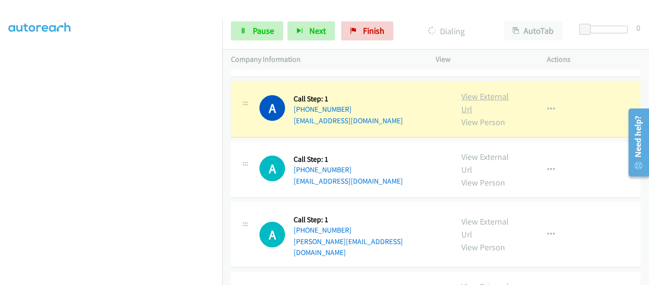
click at [484, 96] on link "View External Url" at bounding box center [485, 103] width 48 height 24
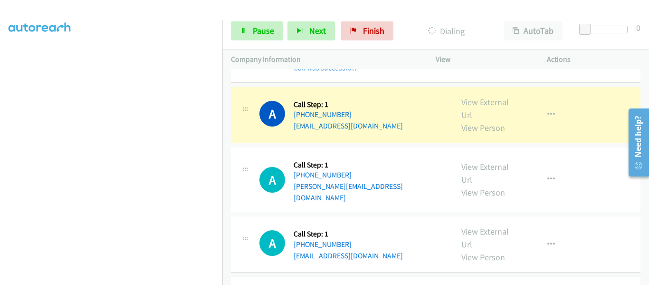
scroll to position [380, 0]
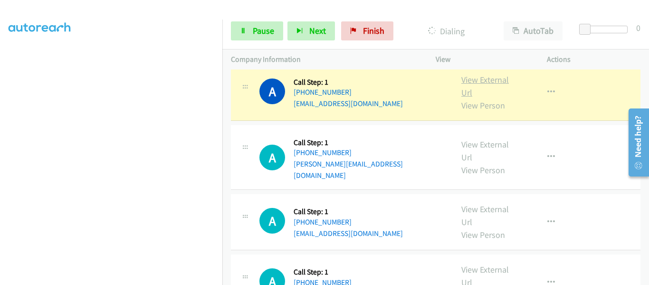
click at [491, 81] on link "View External Url" at bounding box center [485, 86] width 48 height 24
click at [549, 91] on icon "button" at bounding box center [551, 92] width 8 height 8
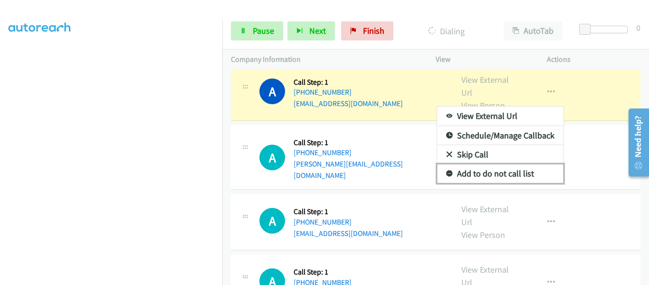
click at [503, 174] on link "Add to do not call list" at bounding box center [500, 173] width 126 height 19
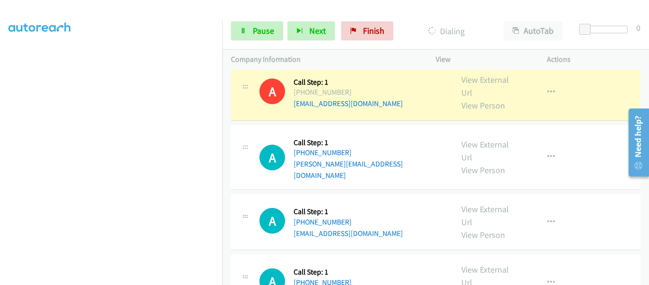
scroll to position [428, 0]
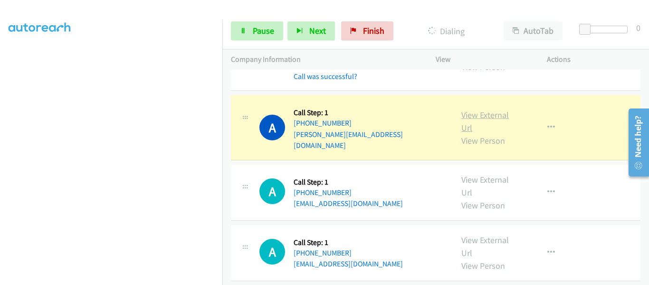
click at [490, 110] on link "View External Url" at bounding box center [485, 121] width 48 height 24
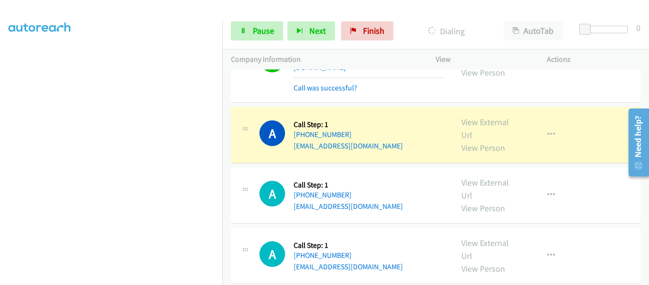
scroll to position [523, 0]
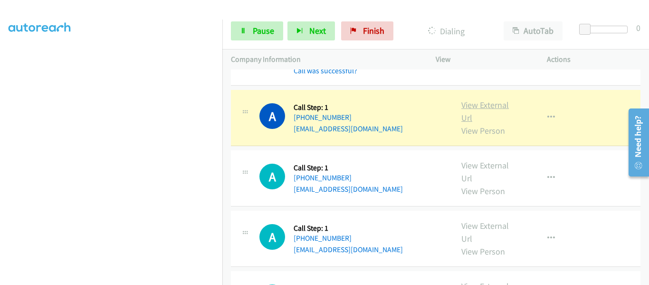
click at [468, 99] on link "View External Url" at bounding box center [485, 111] width 48 height 24
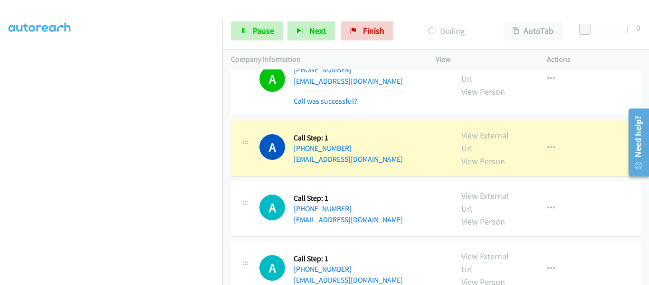
scroll to position [618, 0]
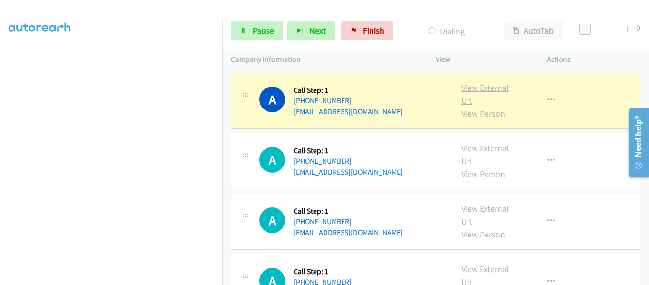
click at [485, 82] on link "View External Url" at bounding box center [485, 94] width 48 height 24
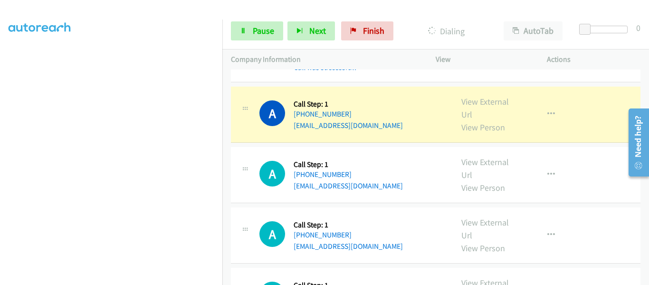
scroll to position [665, 0]
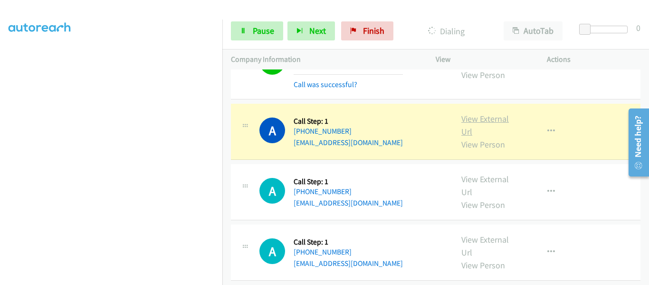
click at [500, 113] on link "View External Url" at bounding box center [485, 125] width 48 height 24
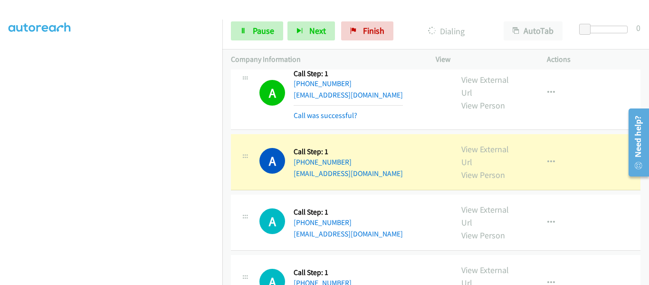
scroll to position [760, 0]
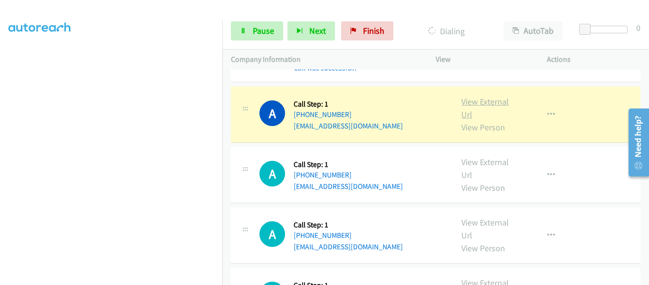
click at [493, 96] on link "View External Url" at bounding box center [485, 108] width 48 height 24
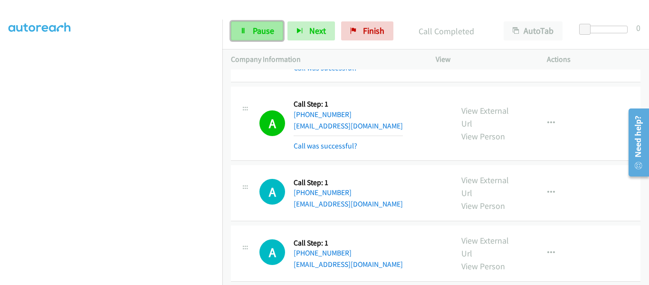
click at [253, 32] on span "Pause" at bounding box center [263, 30] width 21 height 11
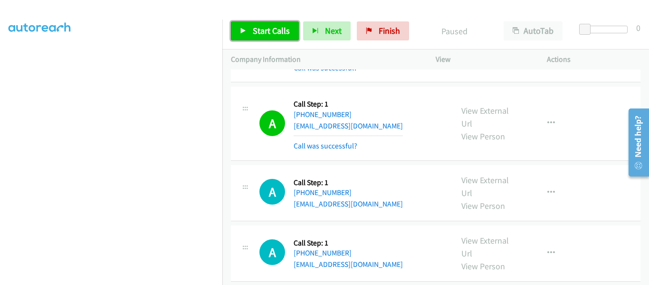
click at [244, 32] on icon at bounding box center [243, 31] width 7 height 7
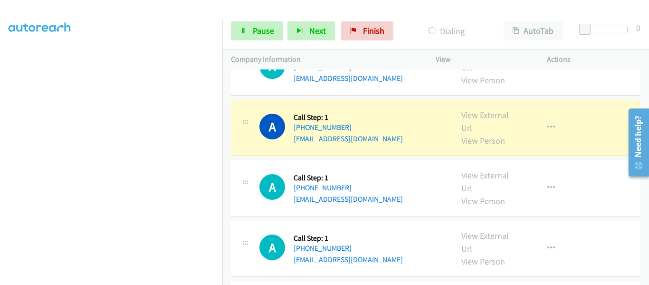
scroll to position [903, 0]
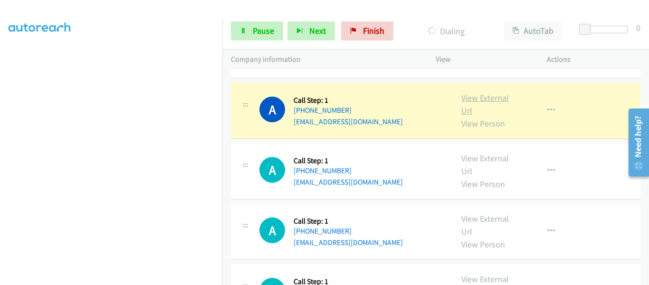
click at [483, 92] on link "View External Url" at bounding box center [485, 104] width 48 height 24
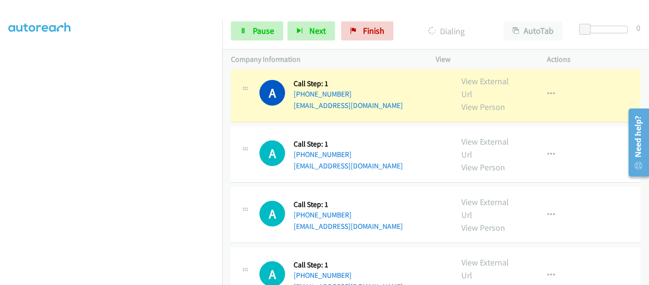
scroll to position [998, 0]
click at [481, 75] on link "View External Url" at bounding box center [485, 87] width 48 height 24
click at [245, 28] on icon at bounding box center [243, 31] width 7 height 7
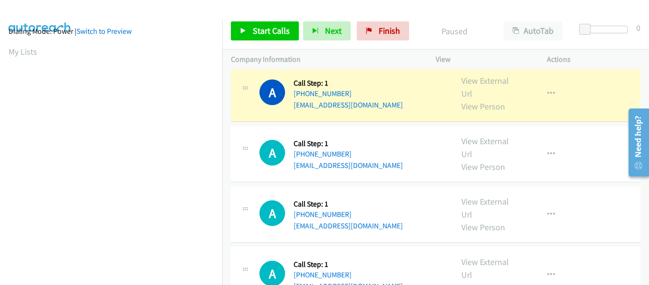
scroll to position [249, 0]
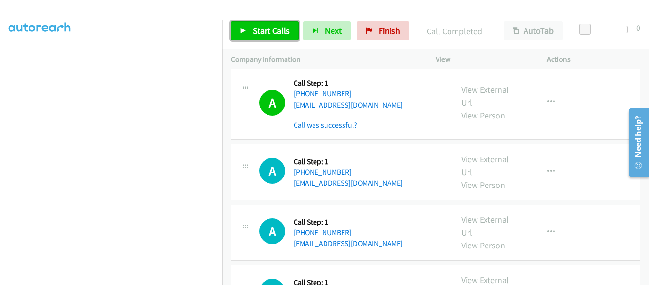
click at [249, 29] on link "Start Calls" at bounding box center [265, 30] width 68 height 19
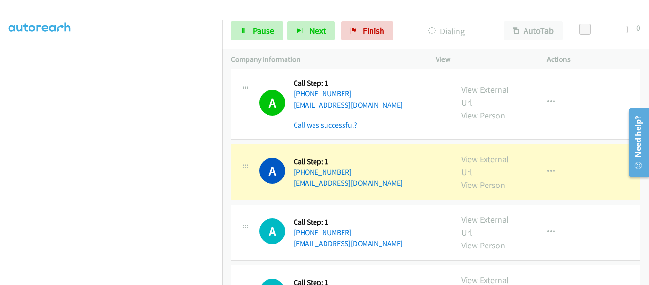
click at [489, 153] on link "View External Url" at bounding box center [485, 165] width 48 height 24
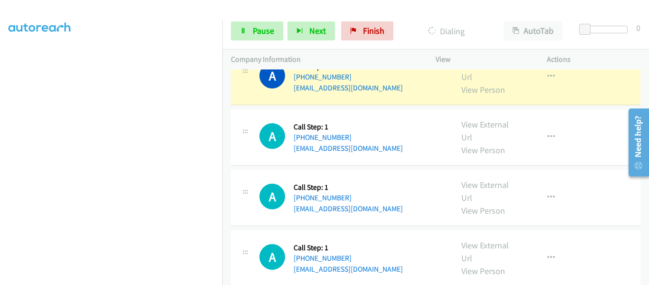
scroll to position [1045, 0]
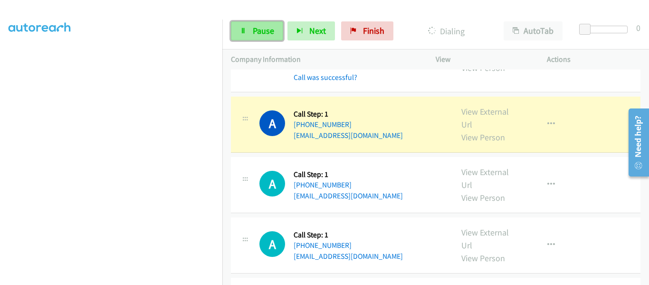
click at [251, 30] on link "Pause" at bounding box center [257, 30] width 52 height 19
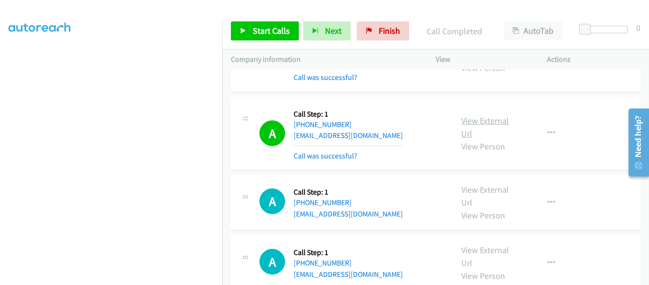
click at [500, 115] on link "View External Url" at bounding box center [485, 127] width 48 height 24
